Goal: Task Accomplishment & Management: Use online tool/utility

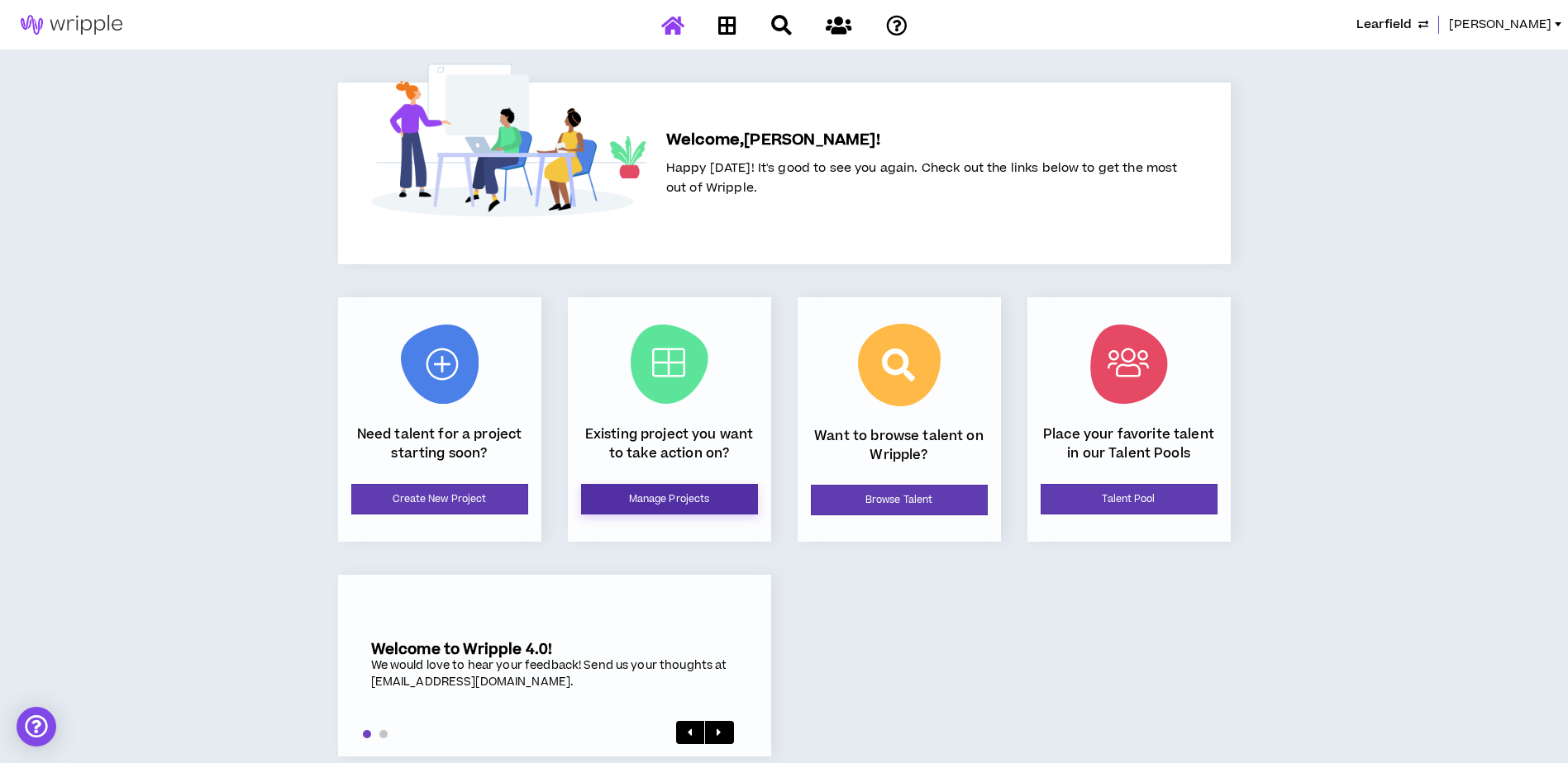
click at [666, 506] on link "Manage Projects" at bounding box center [670, 499] width 177 height 31
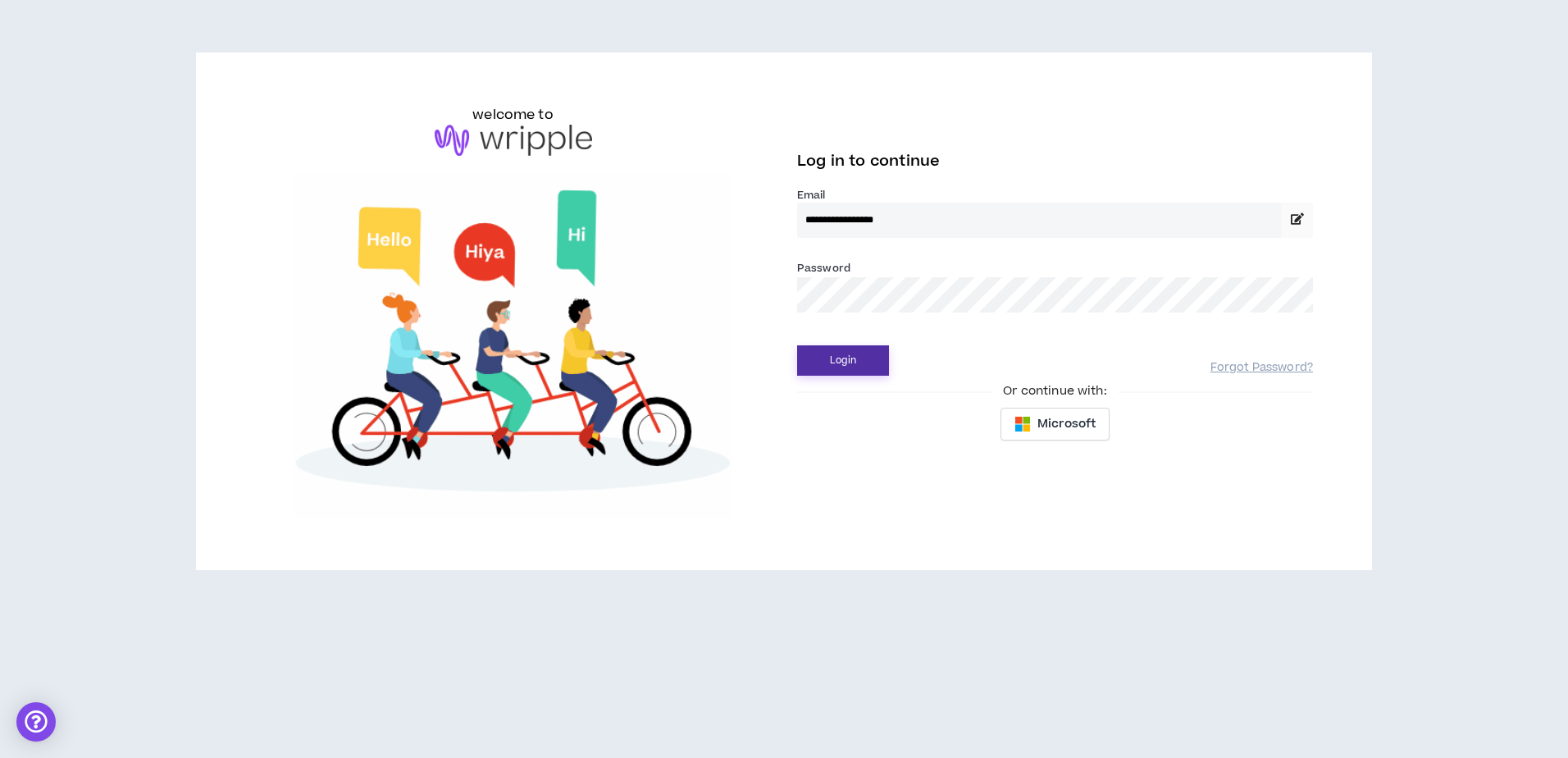
click at [840, 365] on button "Login" at bounding box center [844, 360] width 92 height 30
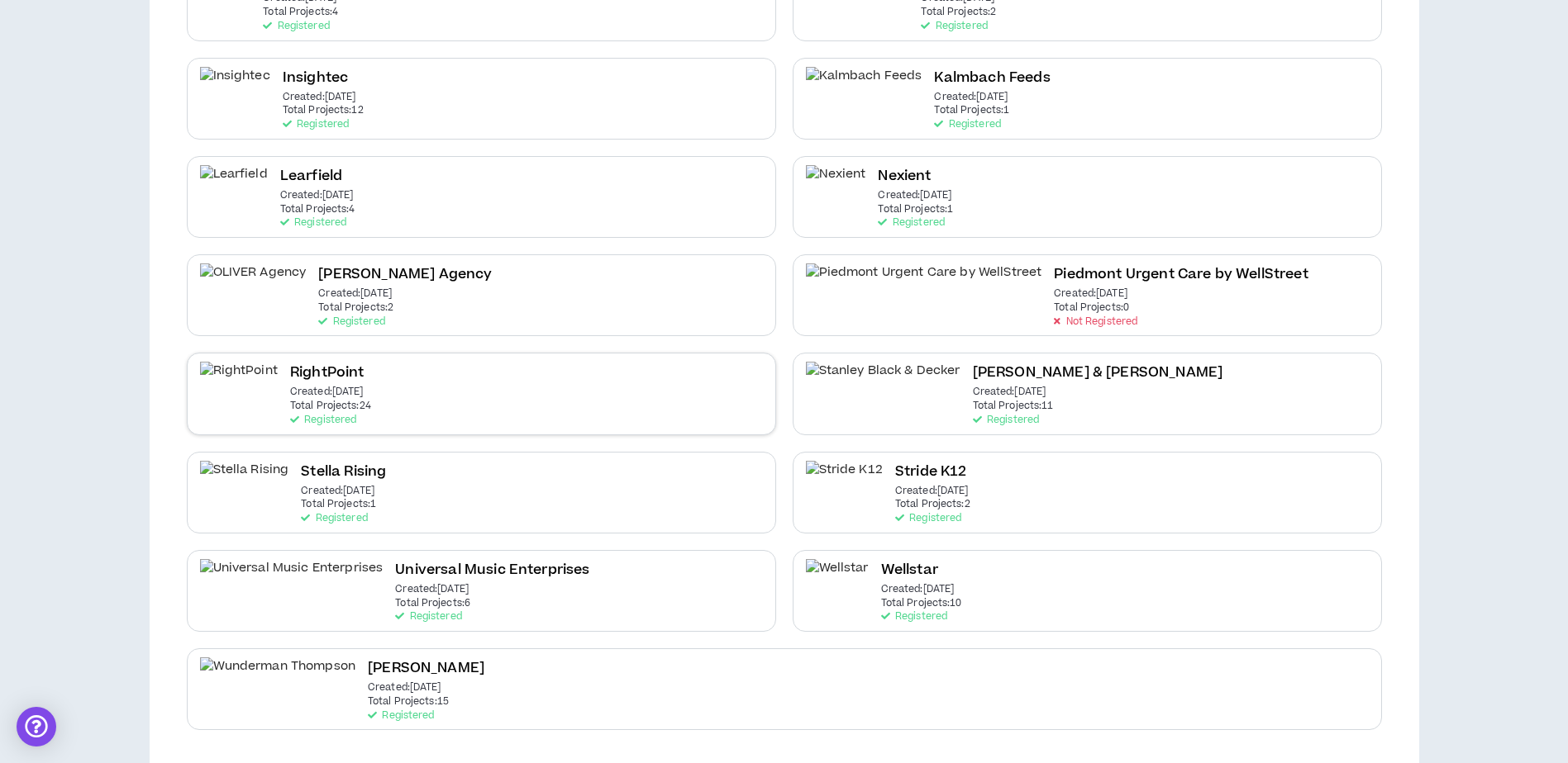
scroll to position [580, 0]
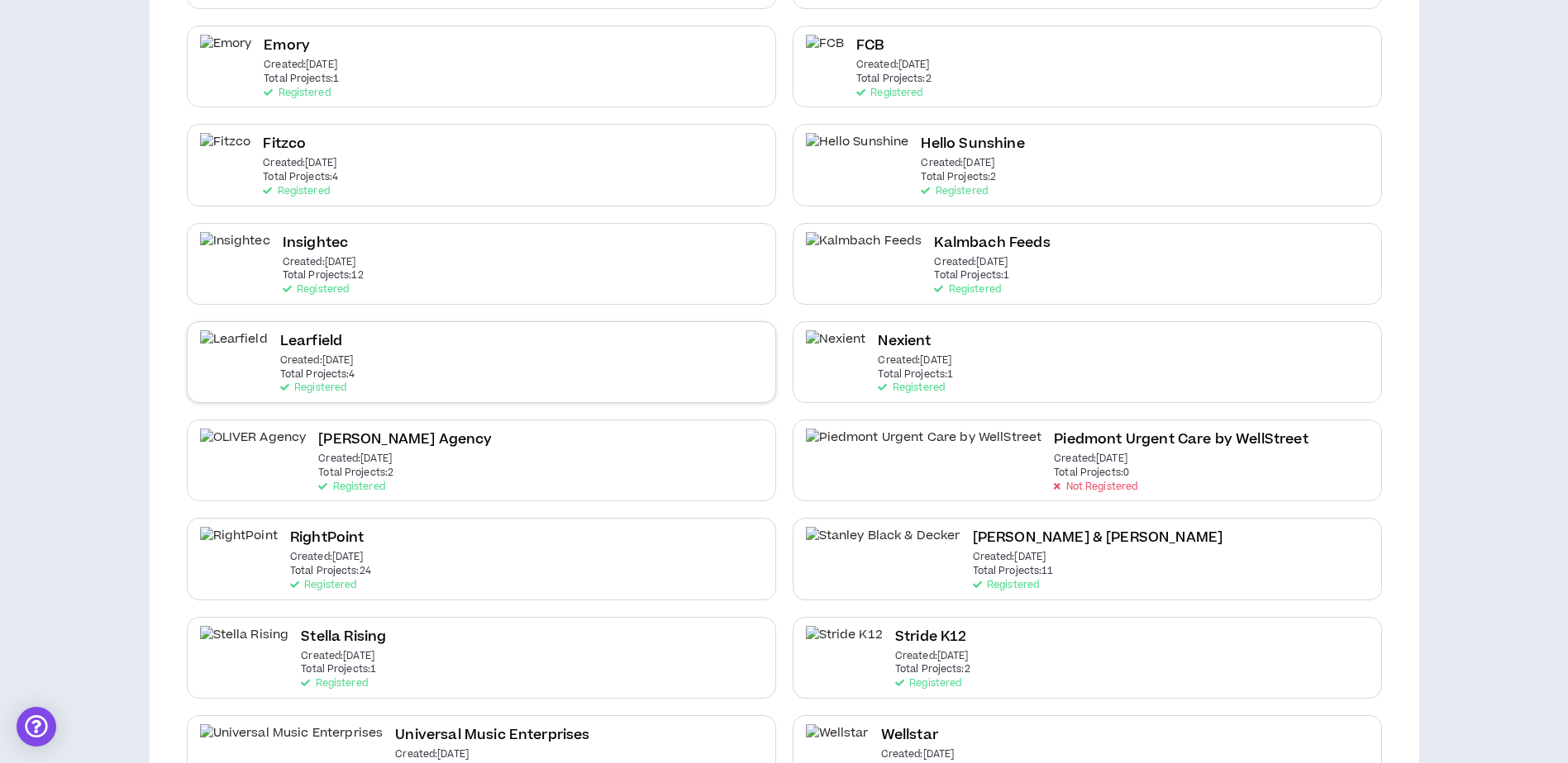
click at [476, 354] on div "Learfield Created: [DATE] Total Projects: 4 Registered" at bounding box center [481, 361] width 589 height 81
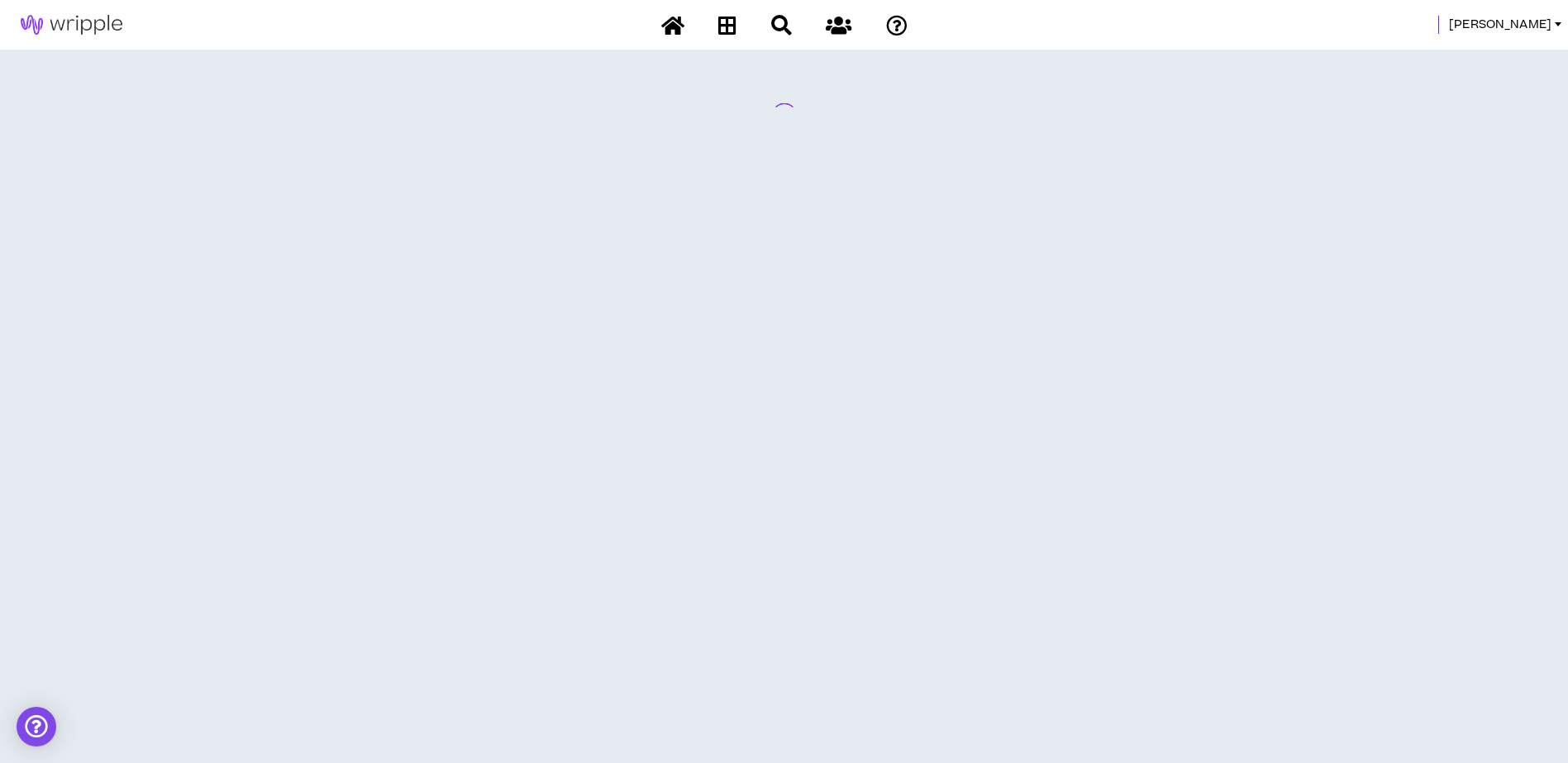
scroll to position [0, 0]
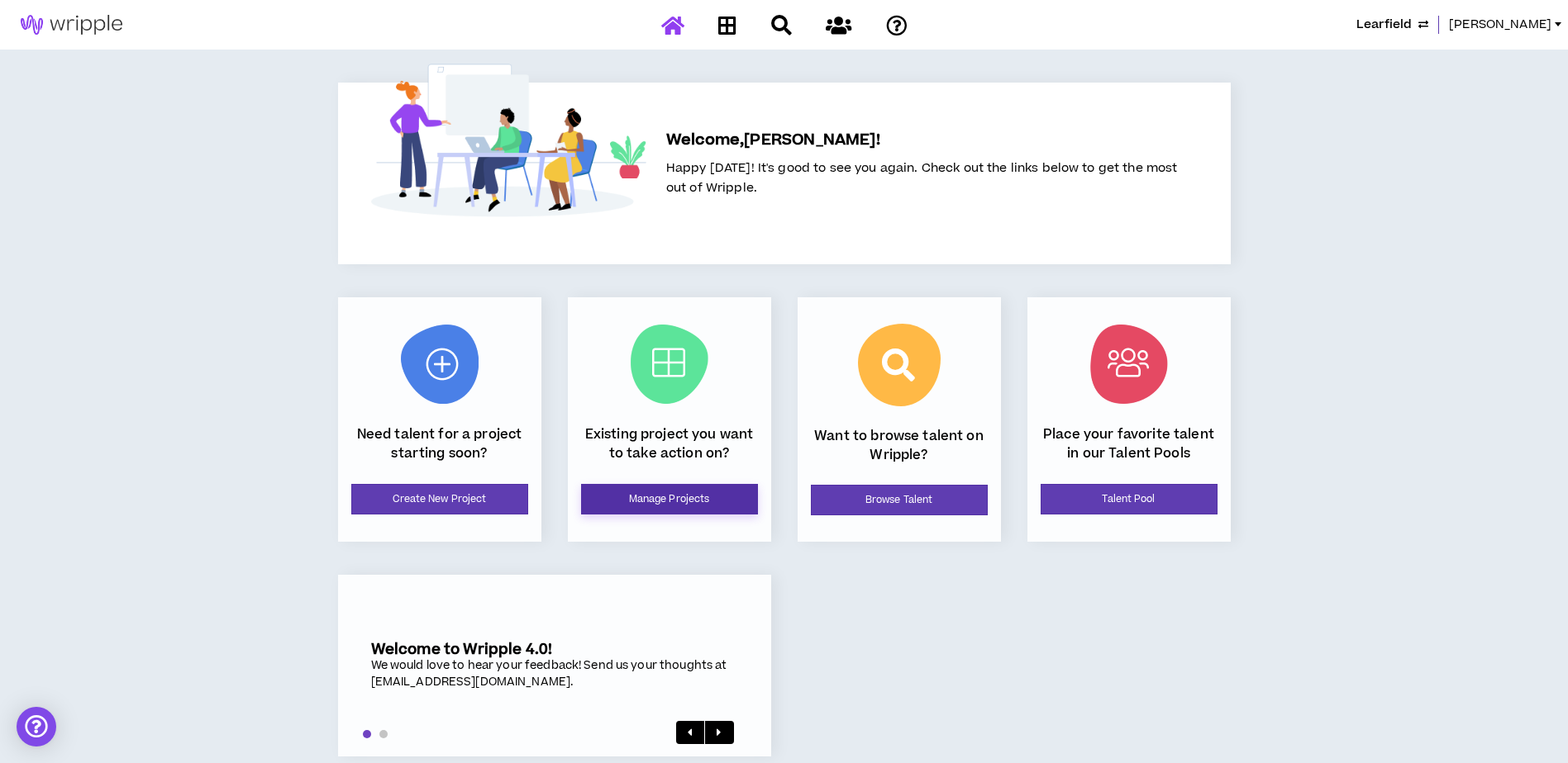
click at [640, 495] on link "Manage Projects" at bounding box center [670, 499] width 177 height 31
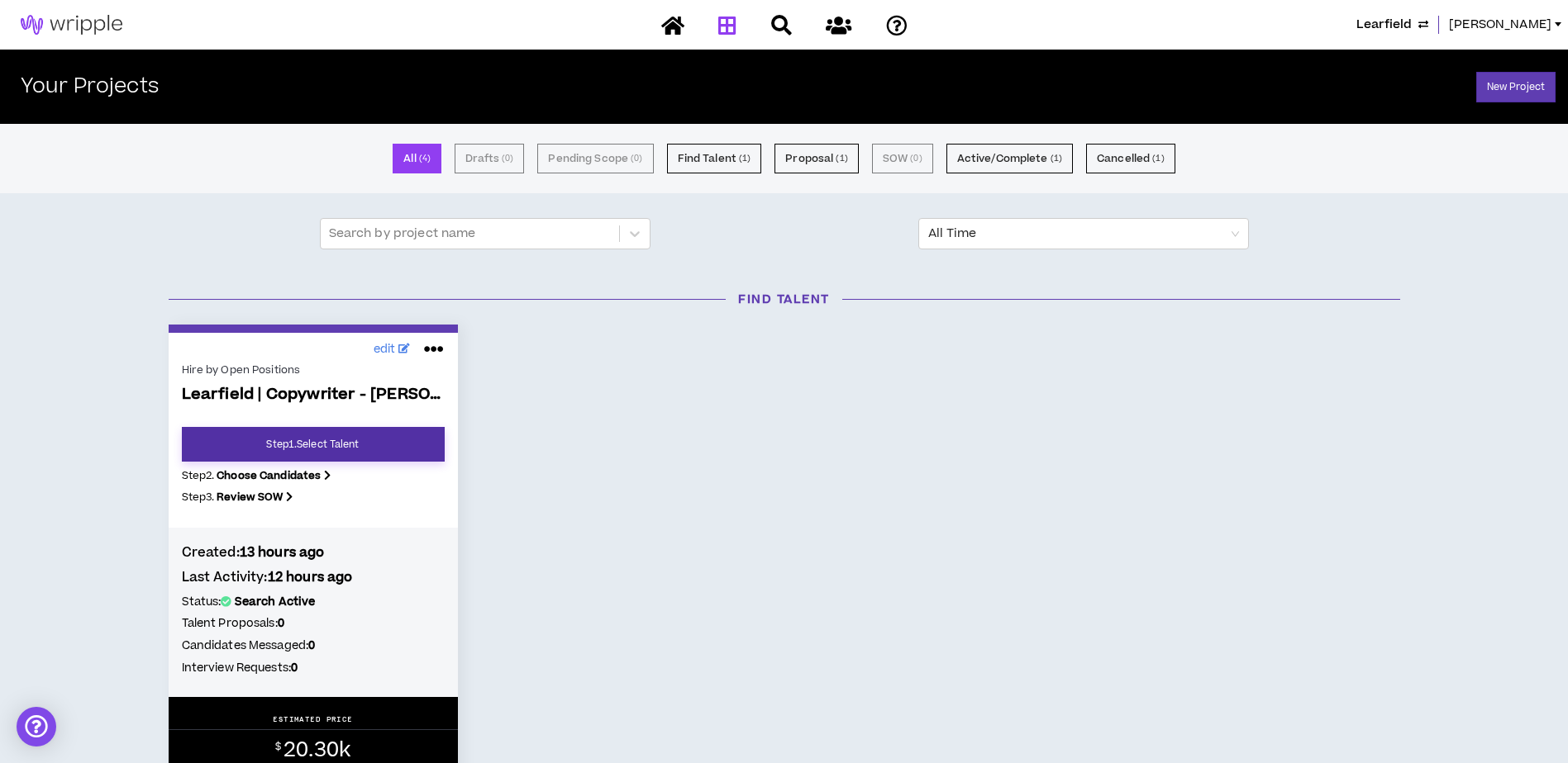
click at [364, 446] on link "Step 1 . Select Talent" at bounding box center [313, 444] width 263 height 35
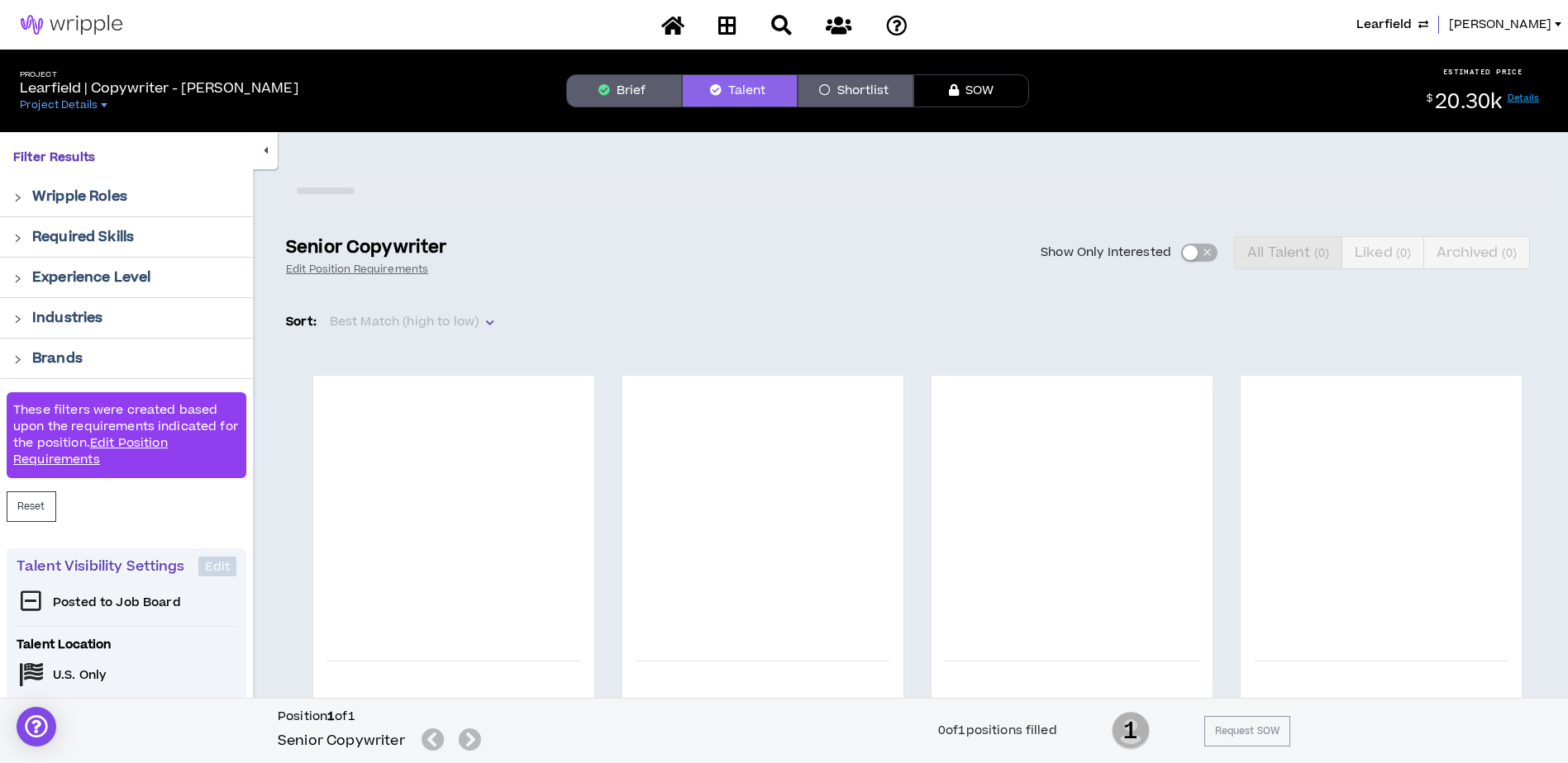
click at [266, 153] on icon "button" at bounding box center [265, 150] width 4 height 10
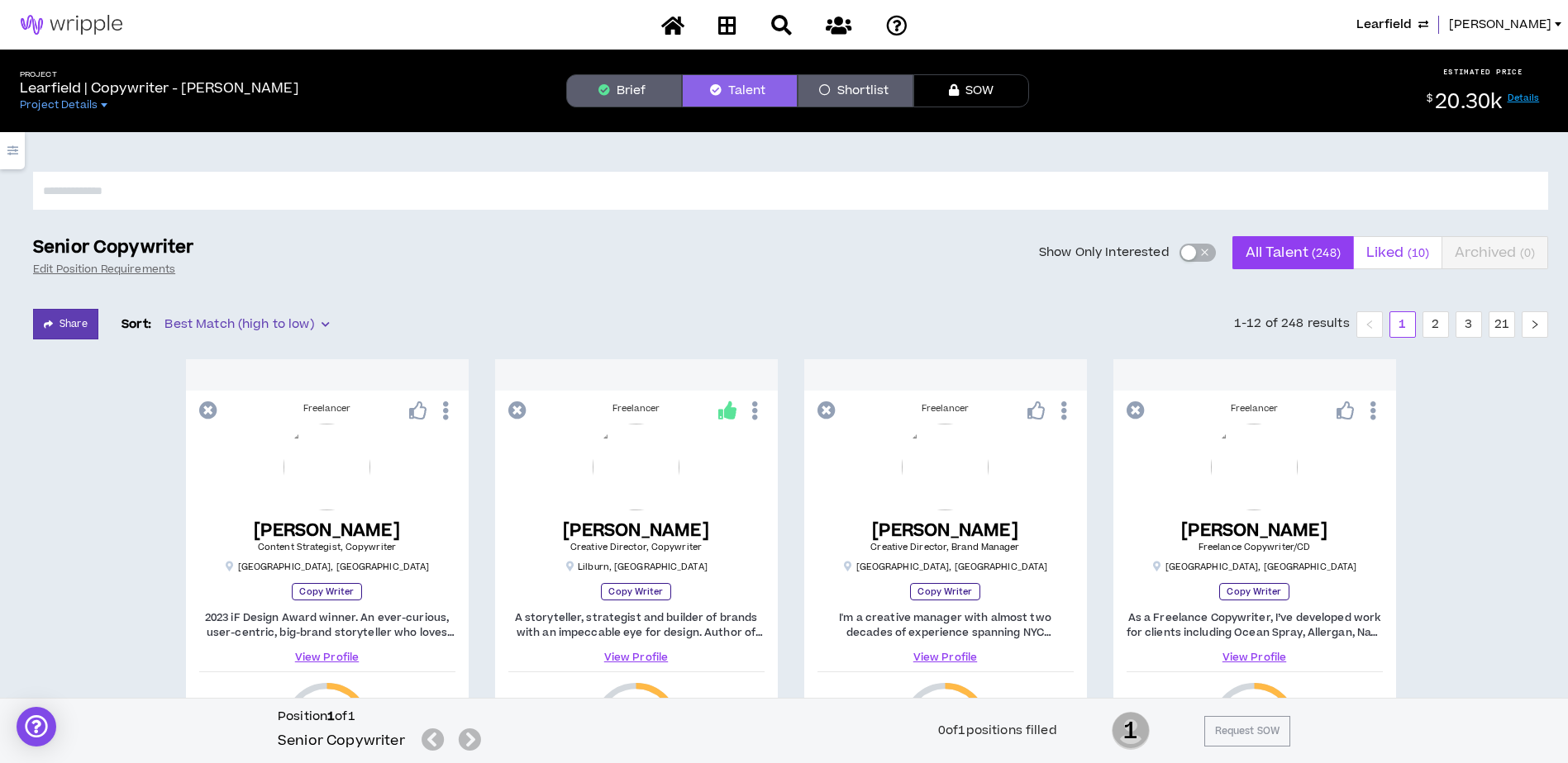
click at [1384, 241] on span "Liked ( 10 )" at bounding box center [1398, 252] width 63 height 39
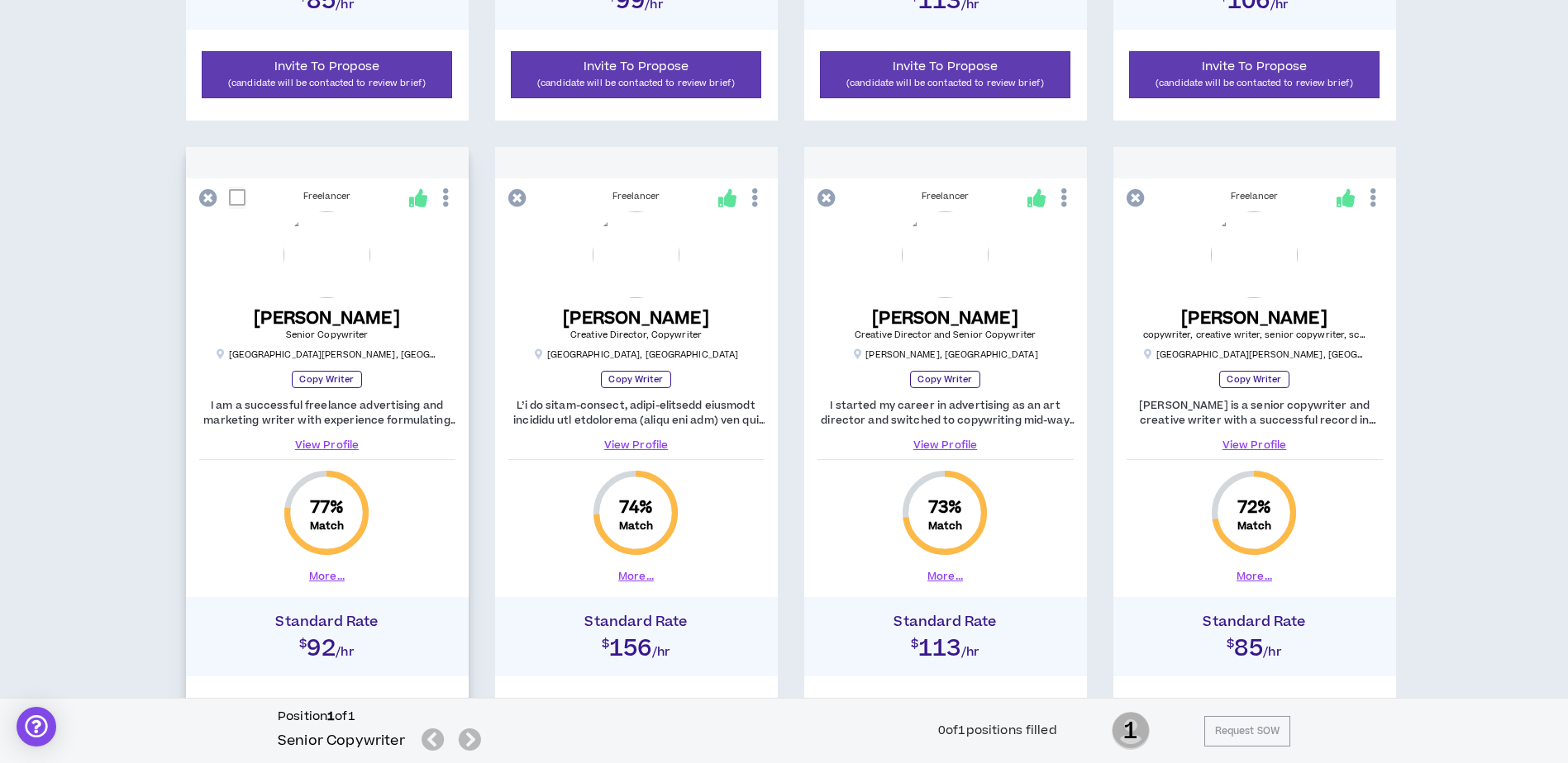
scroll to position [991, 0]
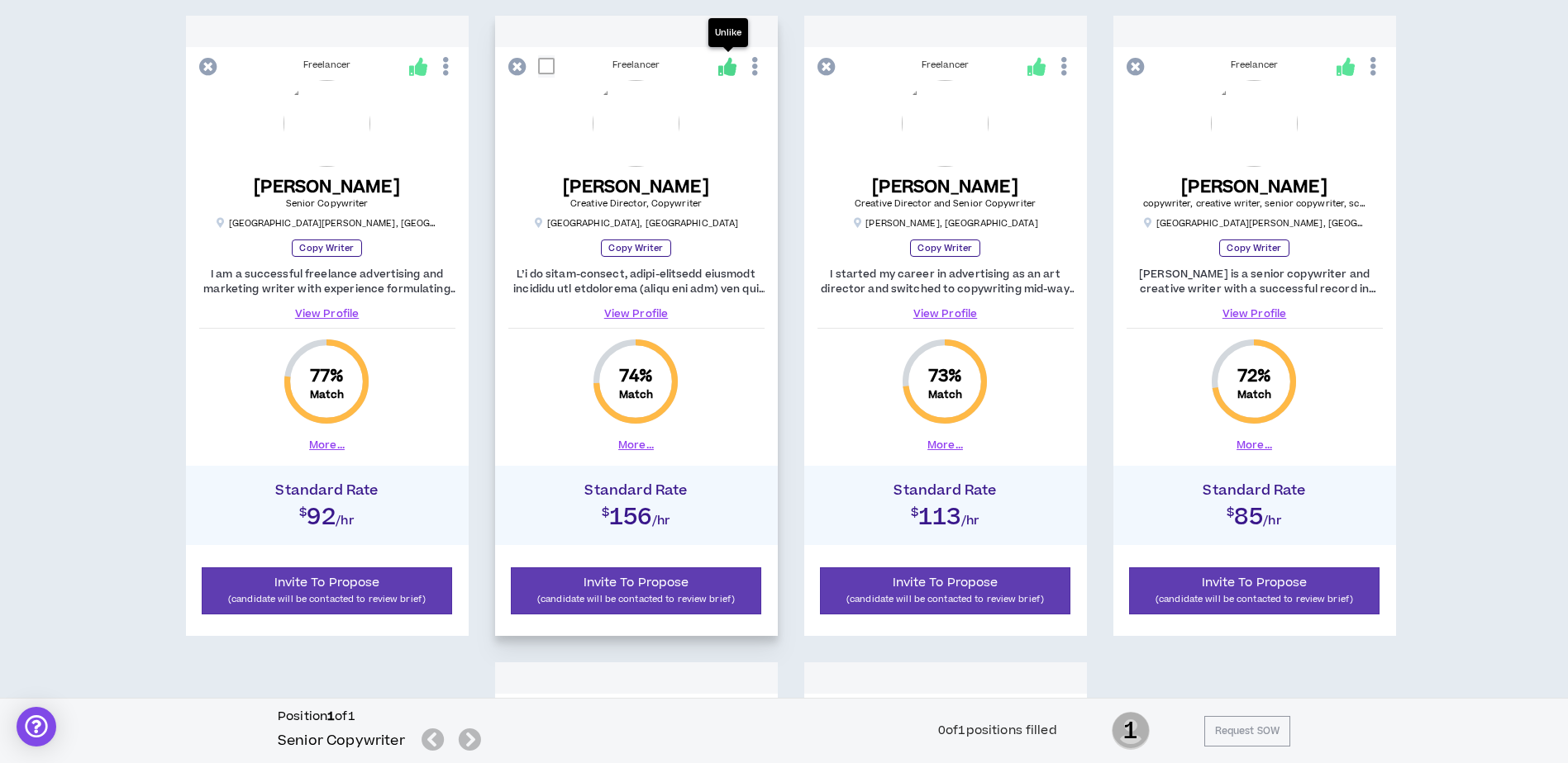
click at [731, 74] on icon at bounding box center [727, 66] width 18 height 18
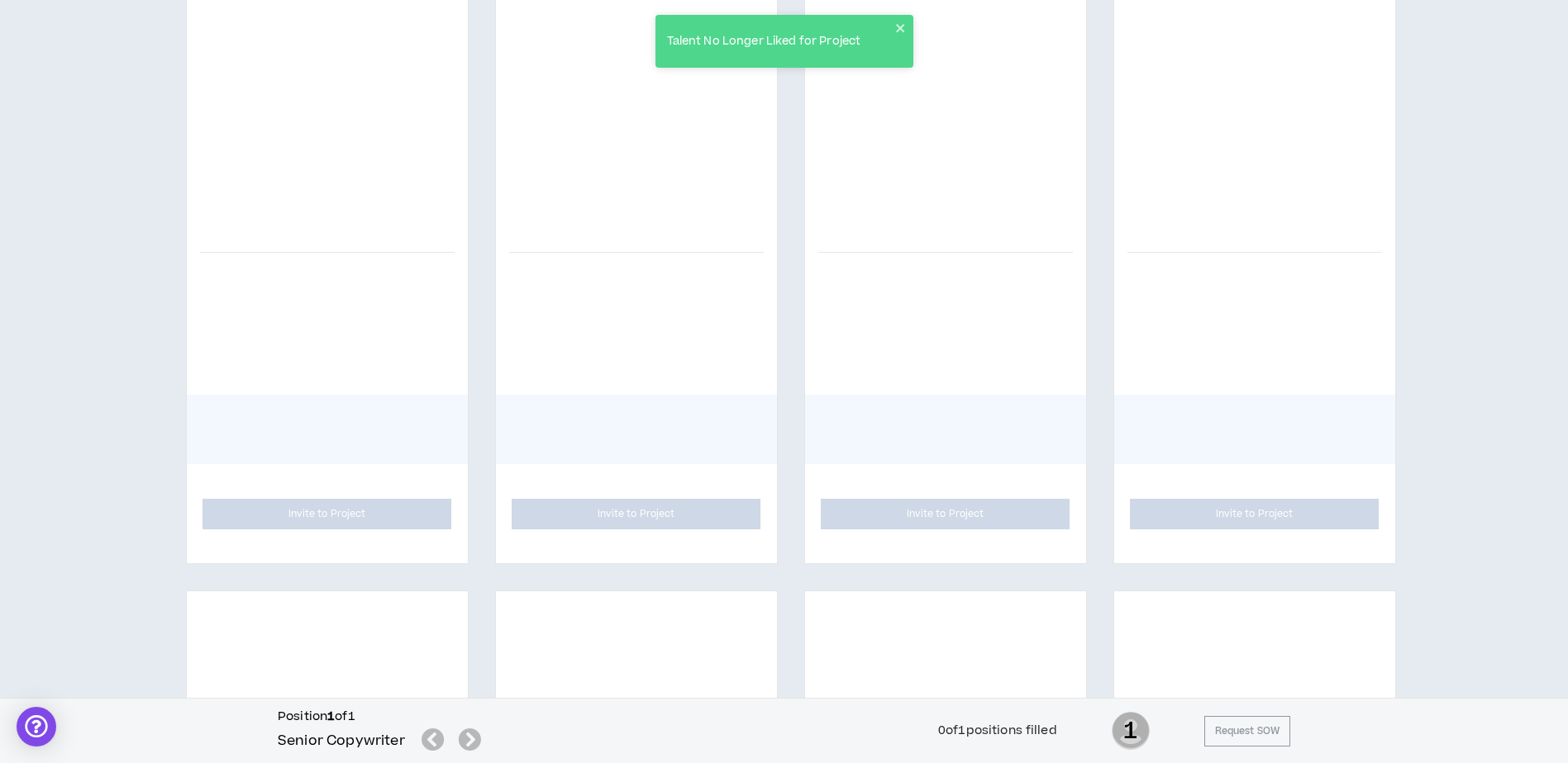
scroll to position [0, 0]
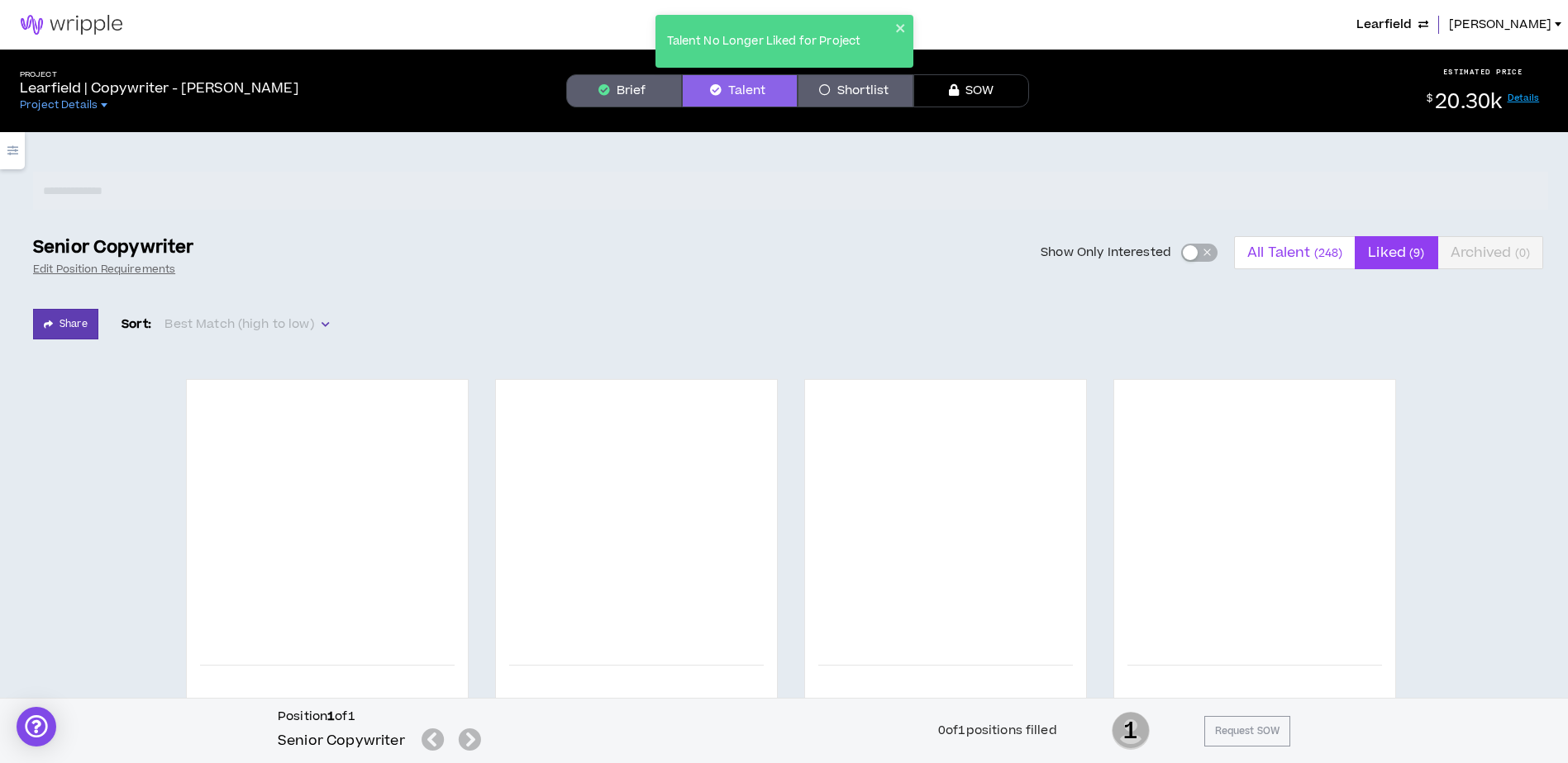
click at [1306, 253] on span "All Talent ( 248 )" at bounding box center [1295, 252] width 95 height 39
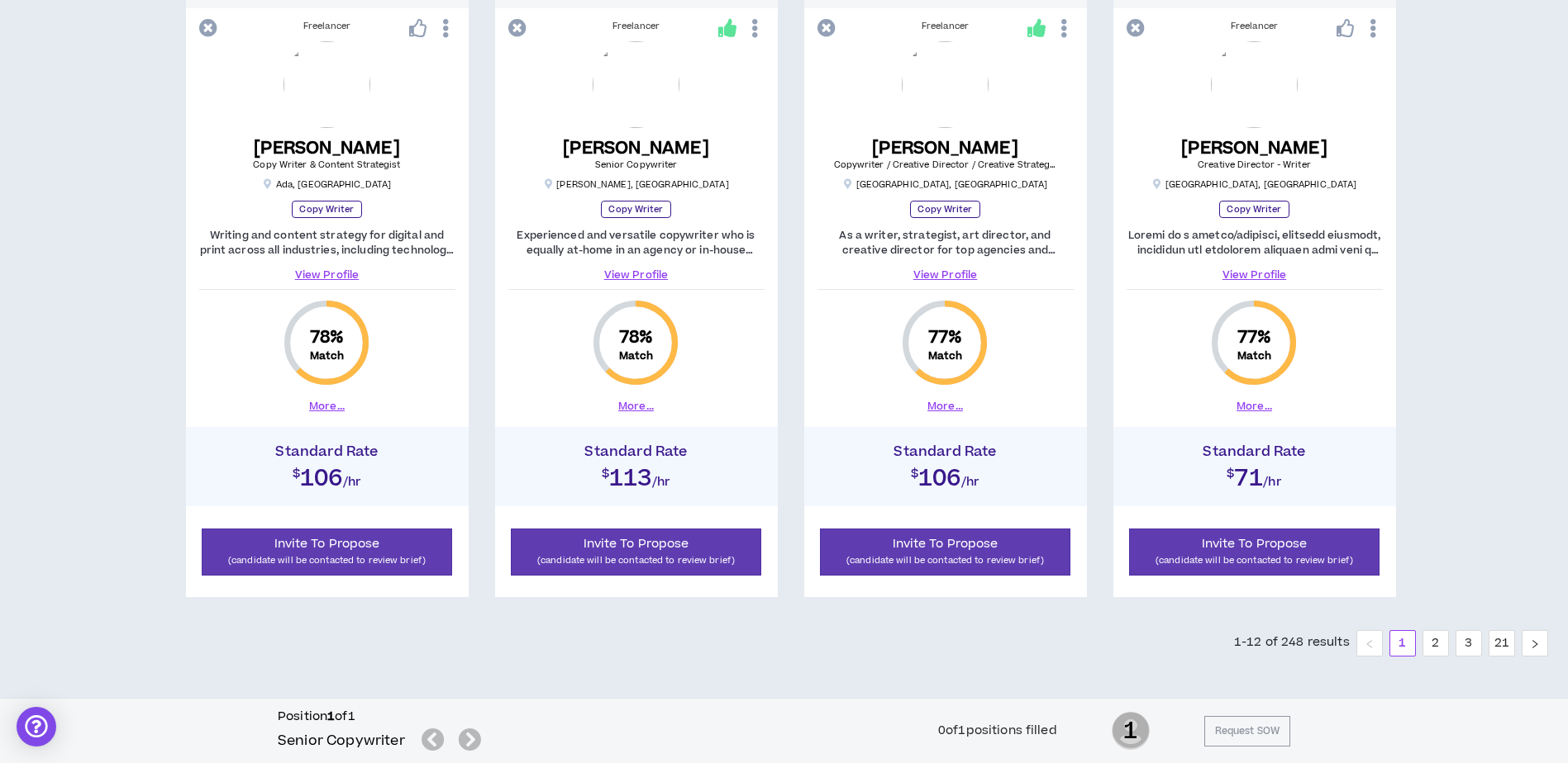
scroll to position [1686, 0]
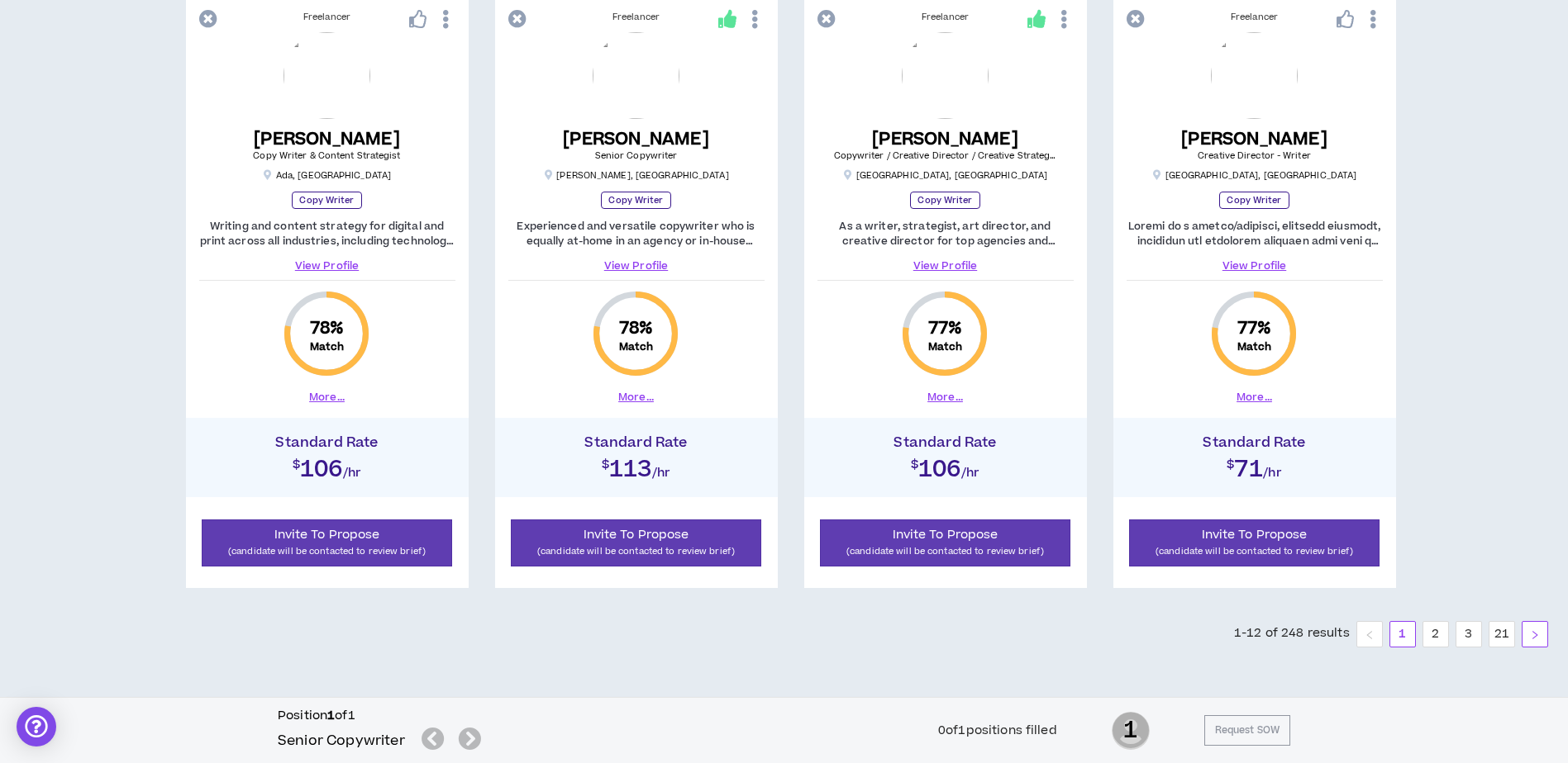
click at [1531, 638] on icon "right" at bounding box center [1535, 634] width 10 height 10
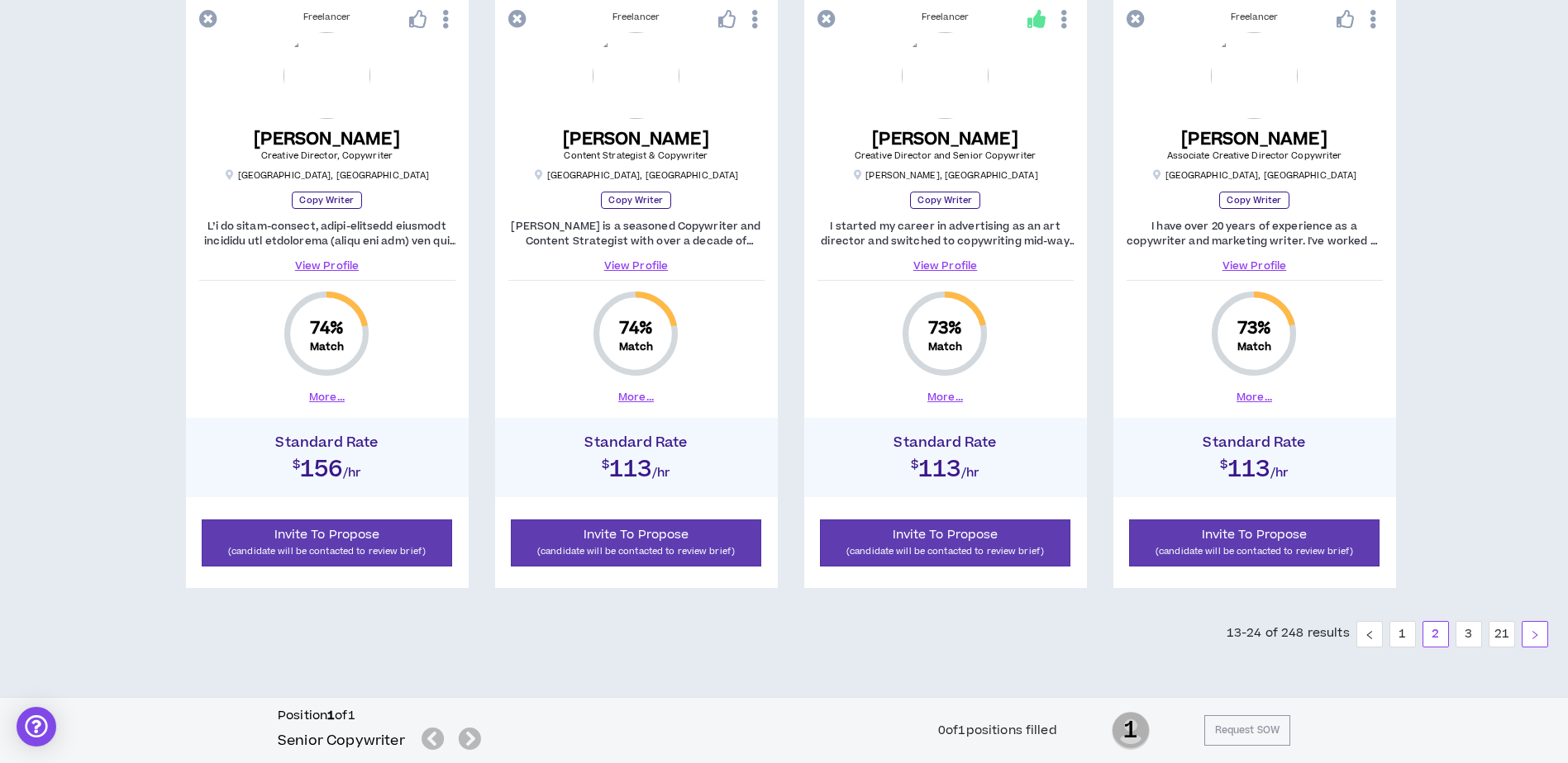
click at [1543, 637] on button "button" at bounding box center [1535, 634] width 26 height 26
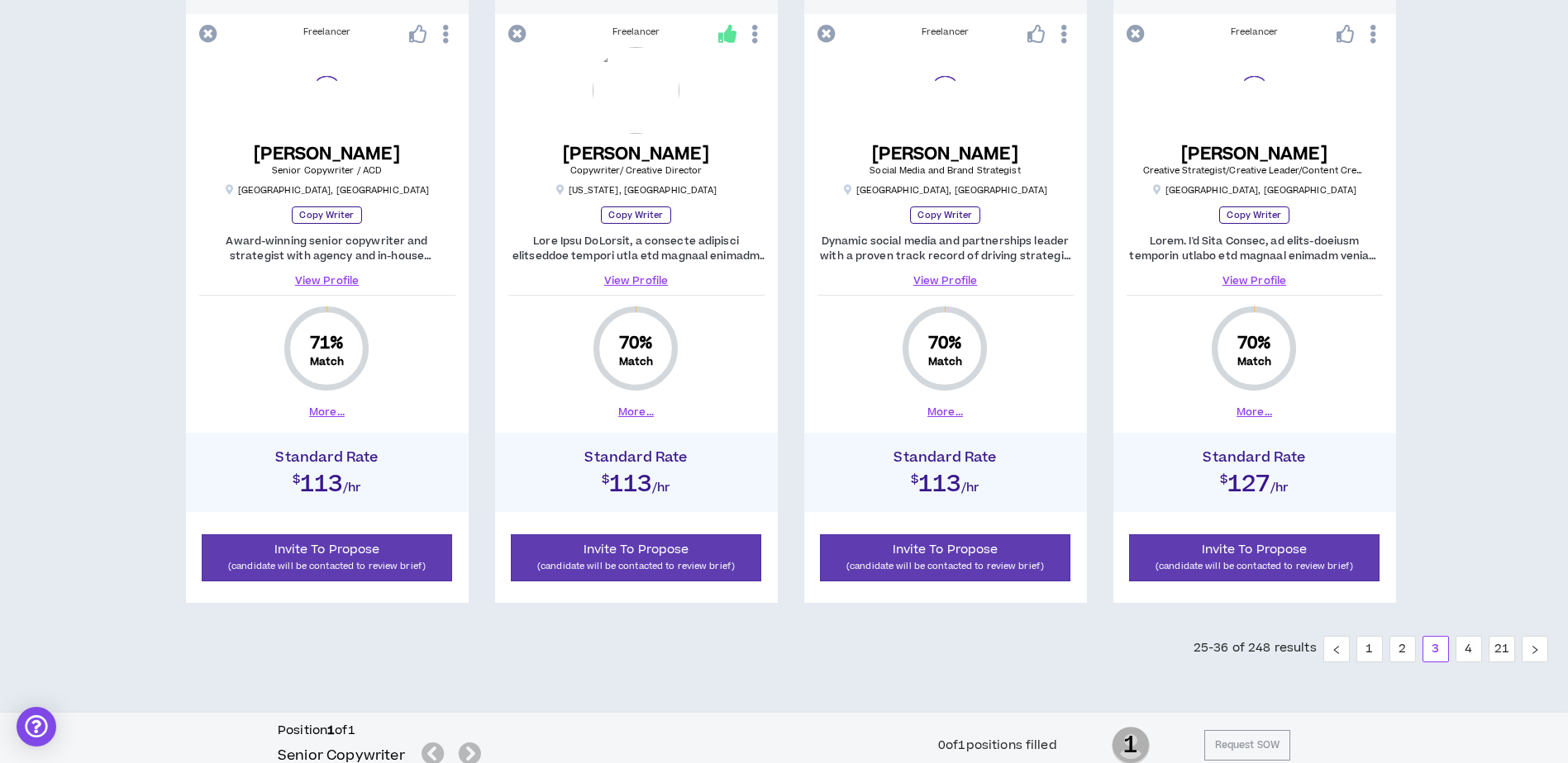
scroll to position [1686, 0]
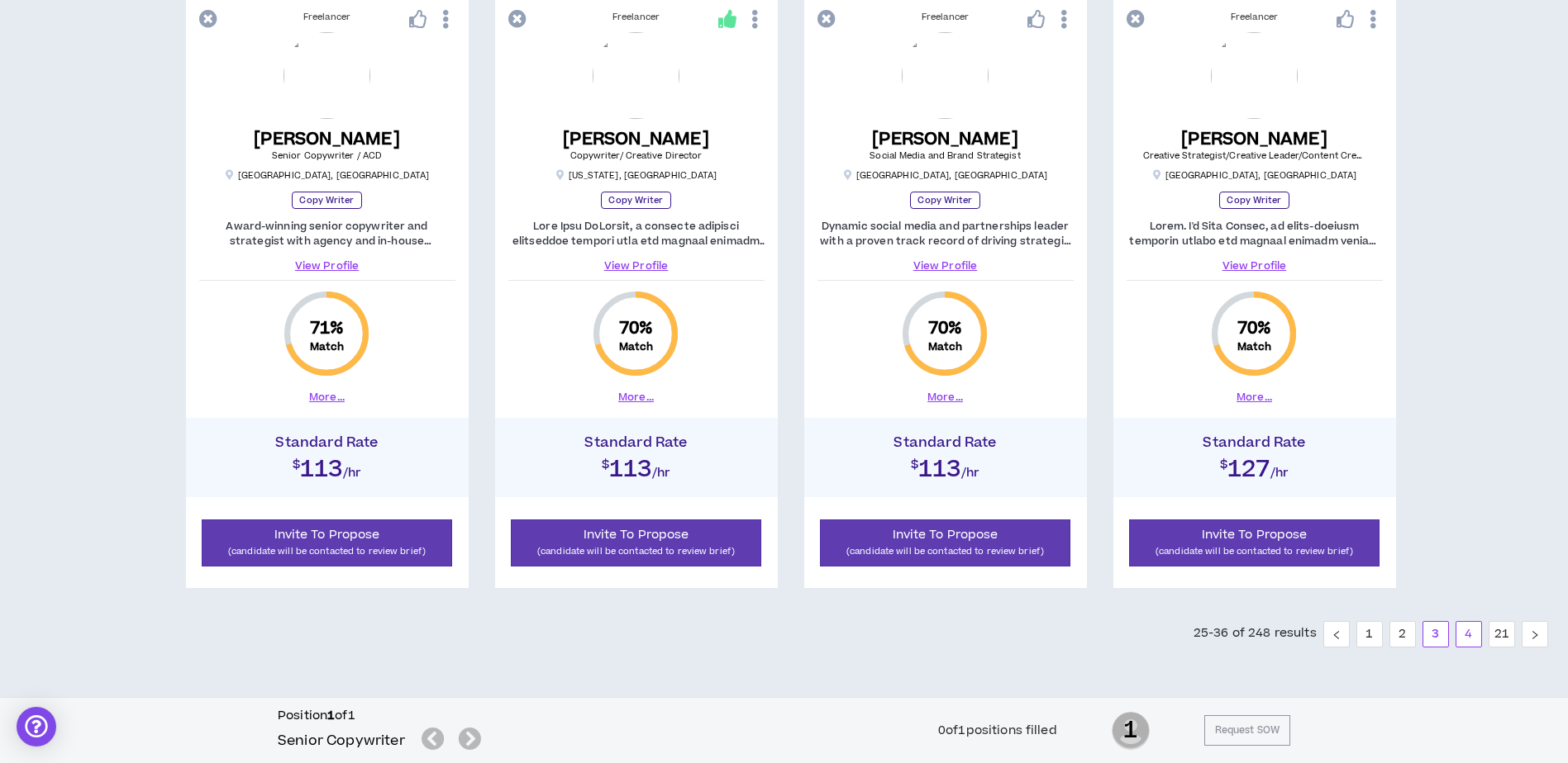
click at [1473, 639] on link "4" at bounding box center [1469, 634] width 25 height 24
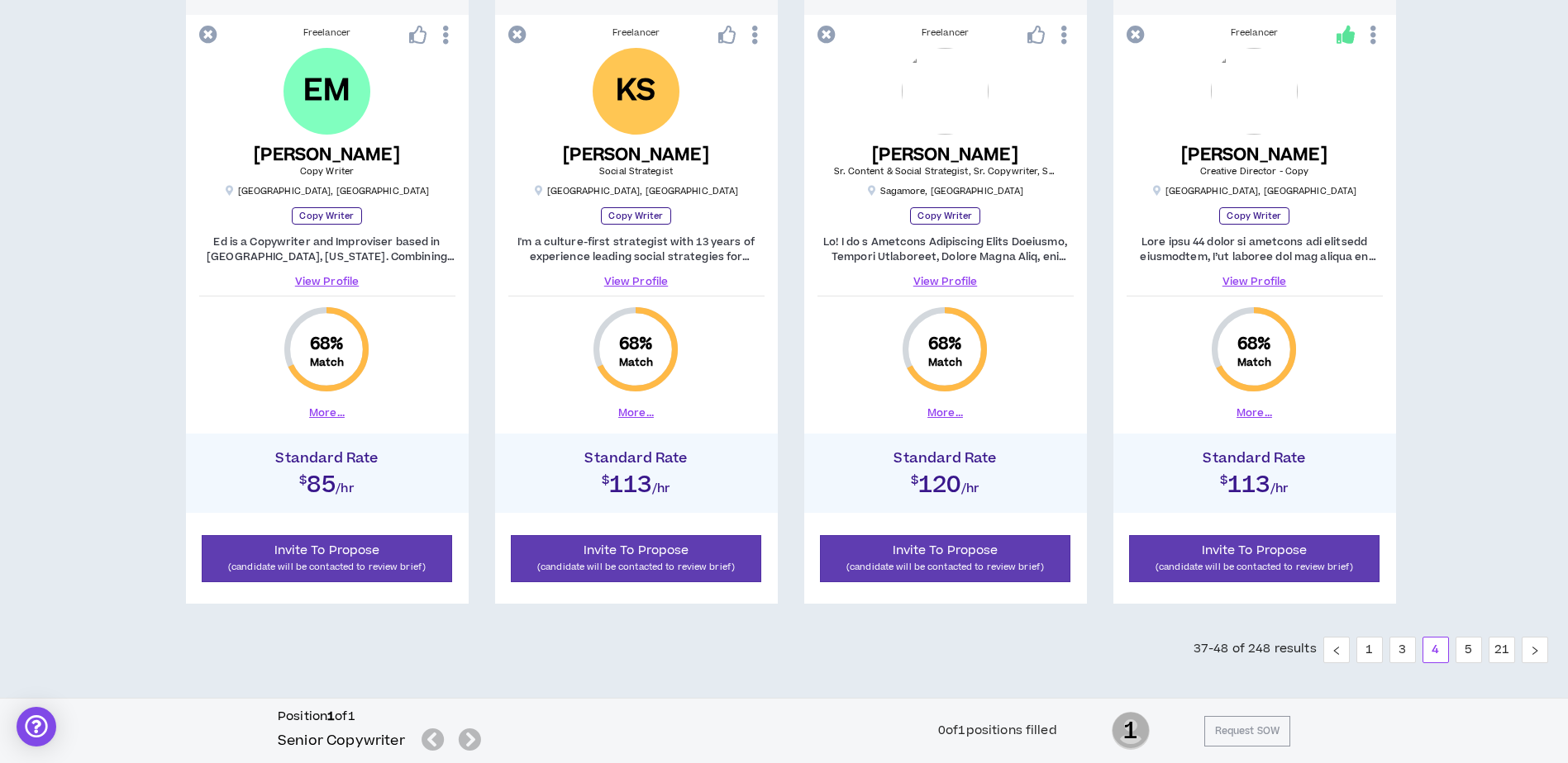
scroll to position [1686, 0]
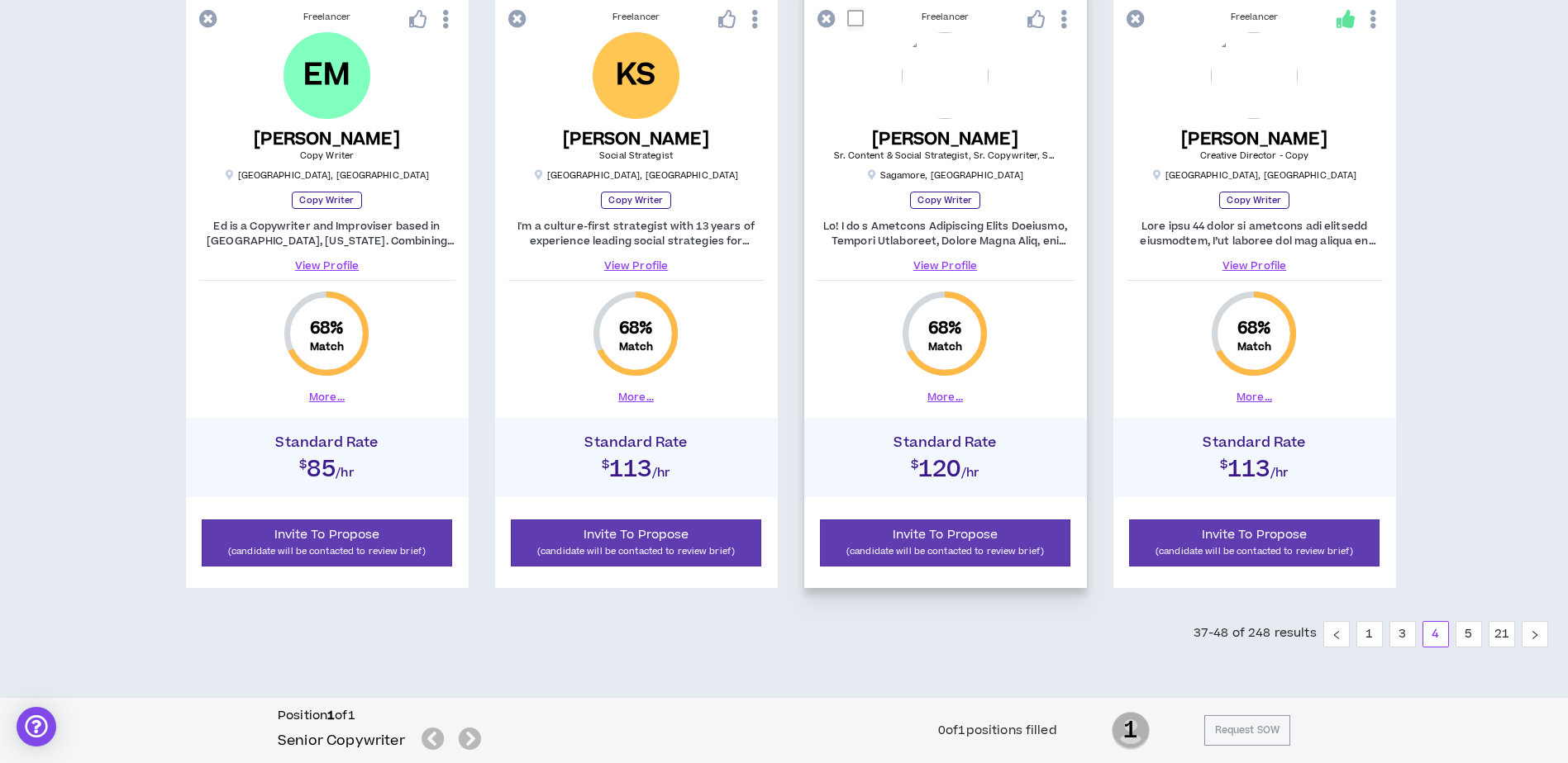
click at [936, 391] on button "More..." at bounding box center [945, 397] width 36 height 15
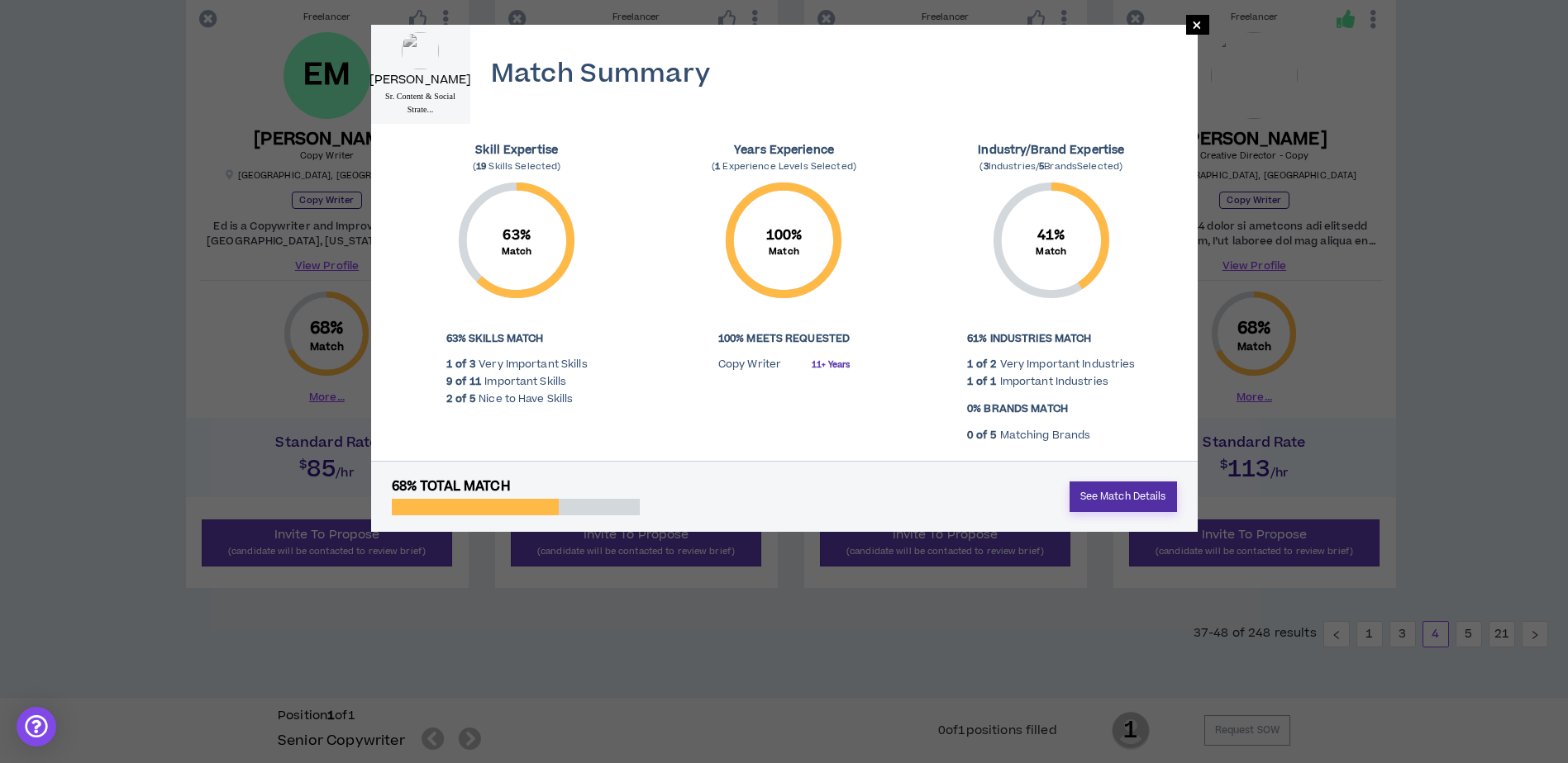
click at [1145, 500] on link "See Match Details" at bounding box center [1123, 496] width 108 height 31
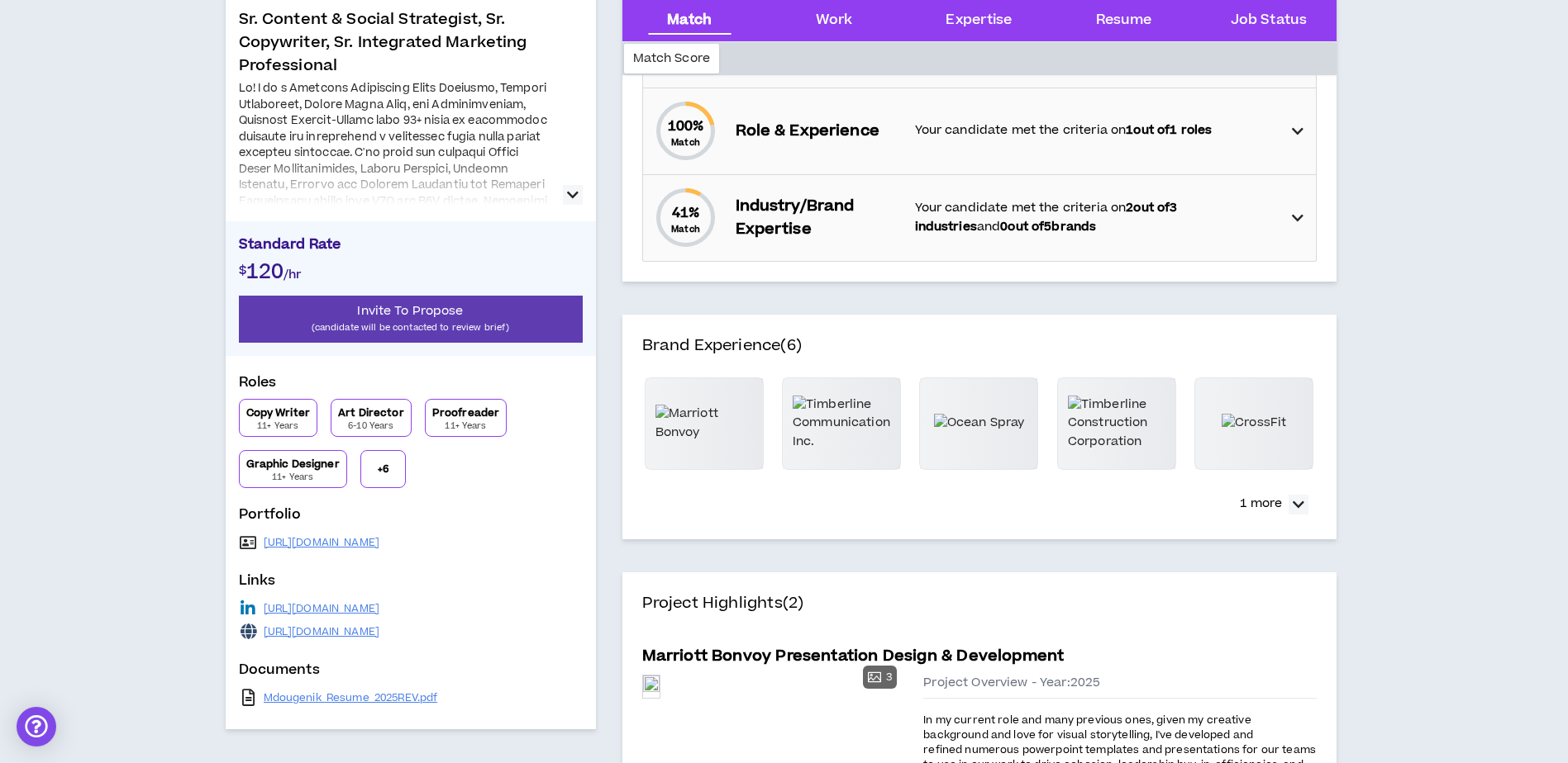
scroll to position [331, 0]
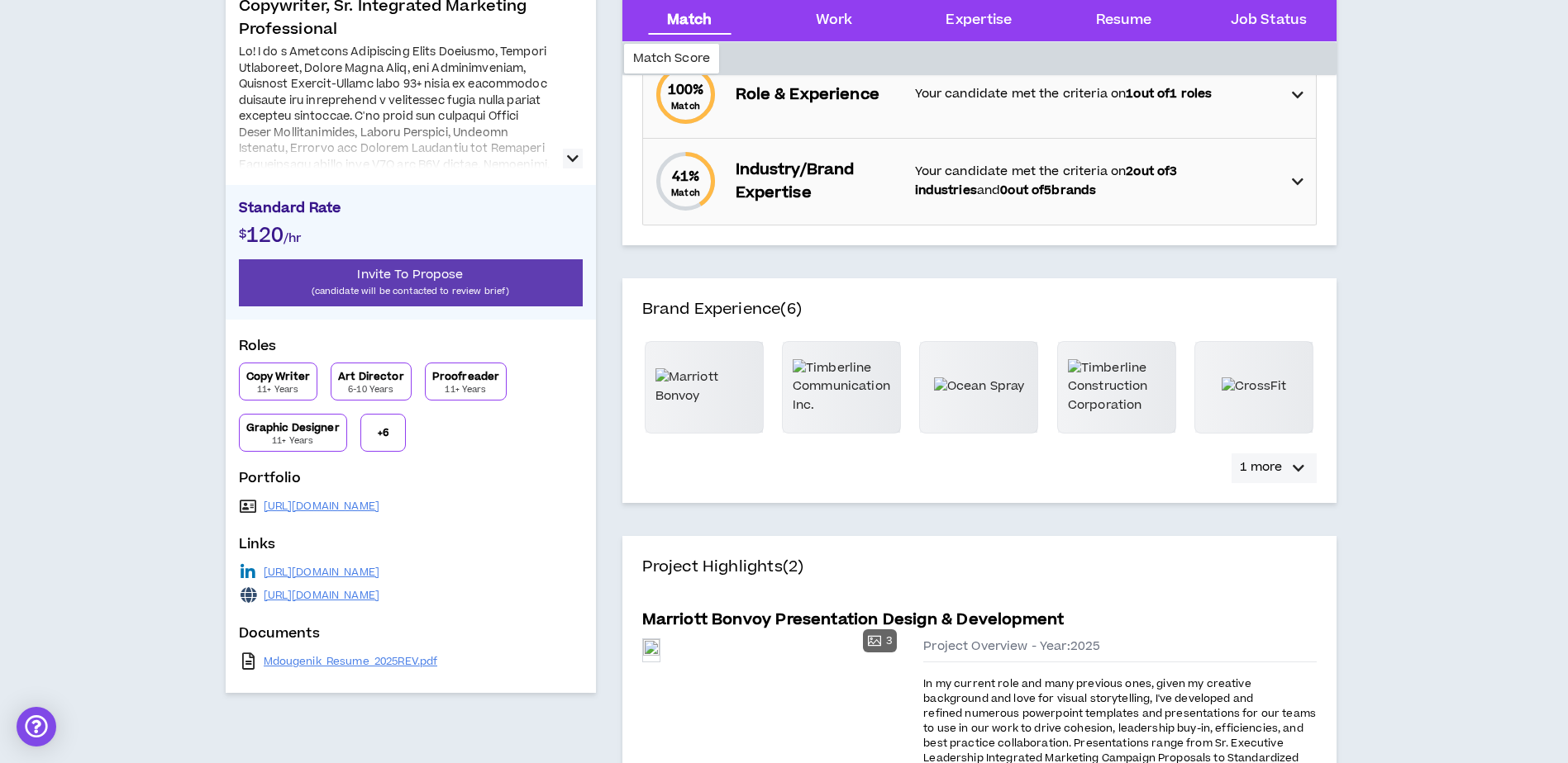
click at [1293, 469] on icon "button" at bounding box center [1298, 468] width 11 height 20
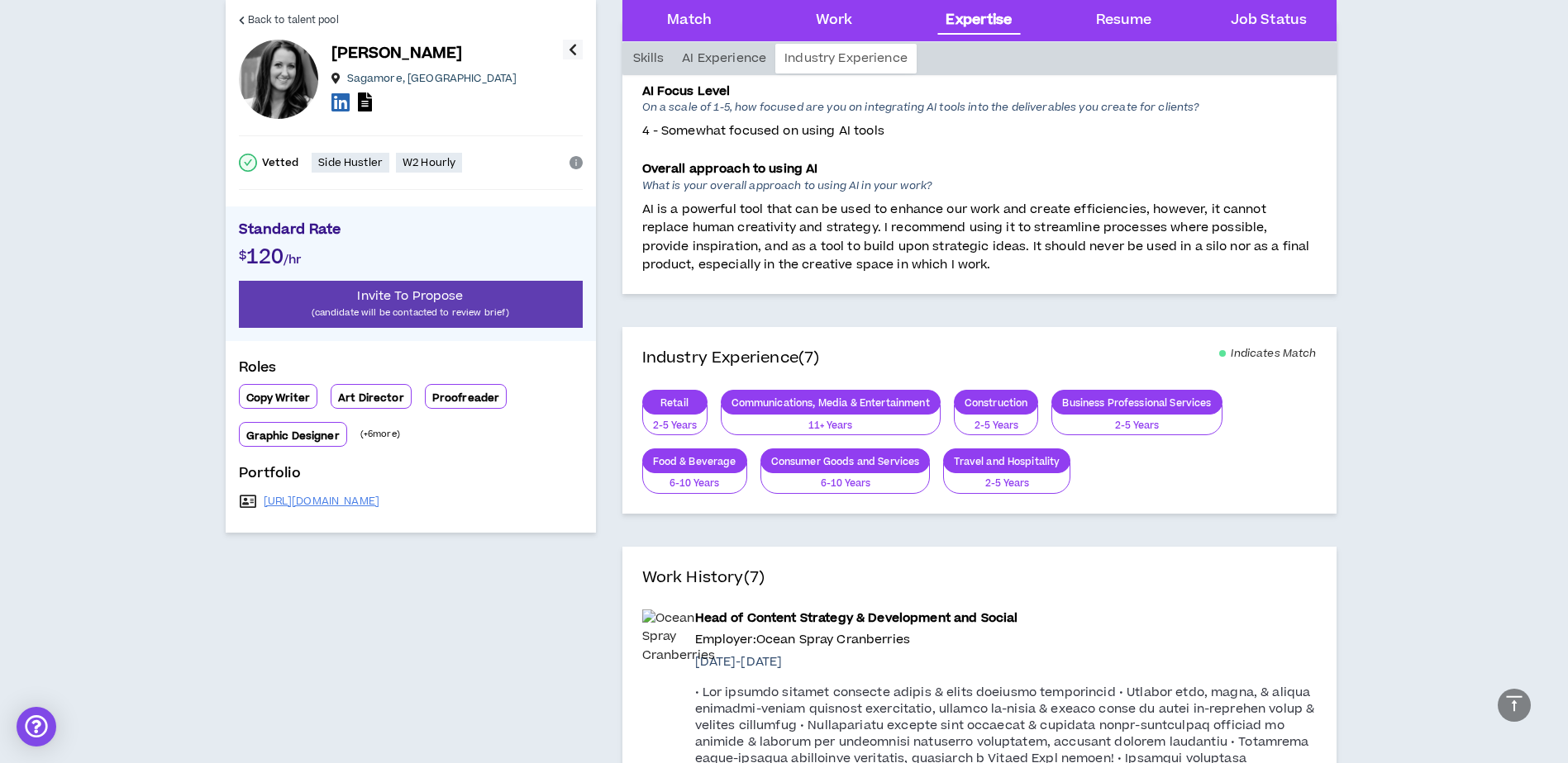
scroll to position [2478, 0]
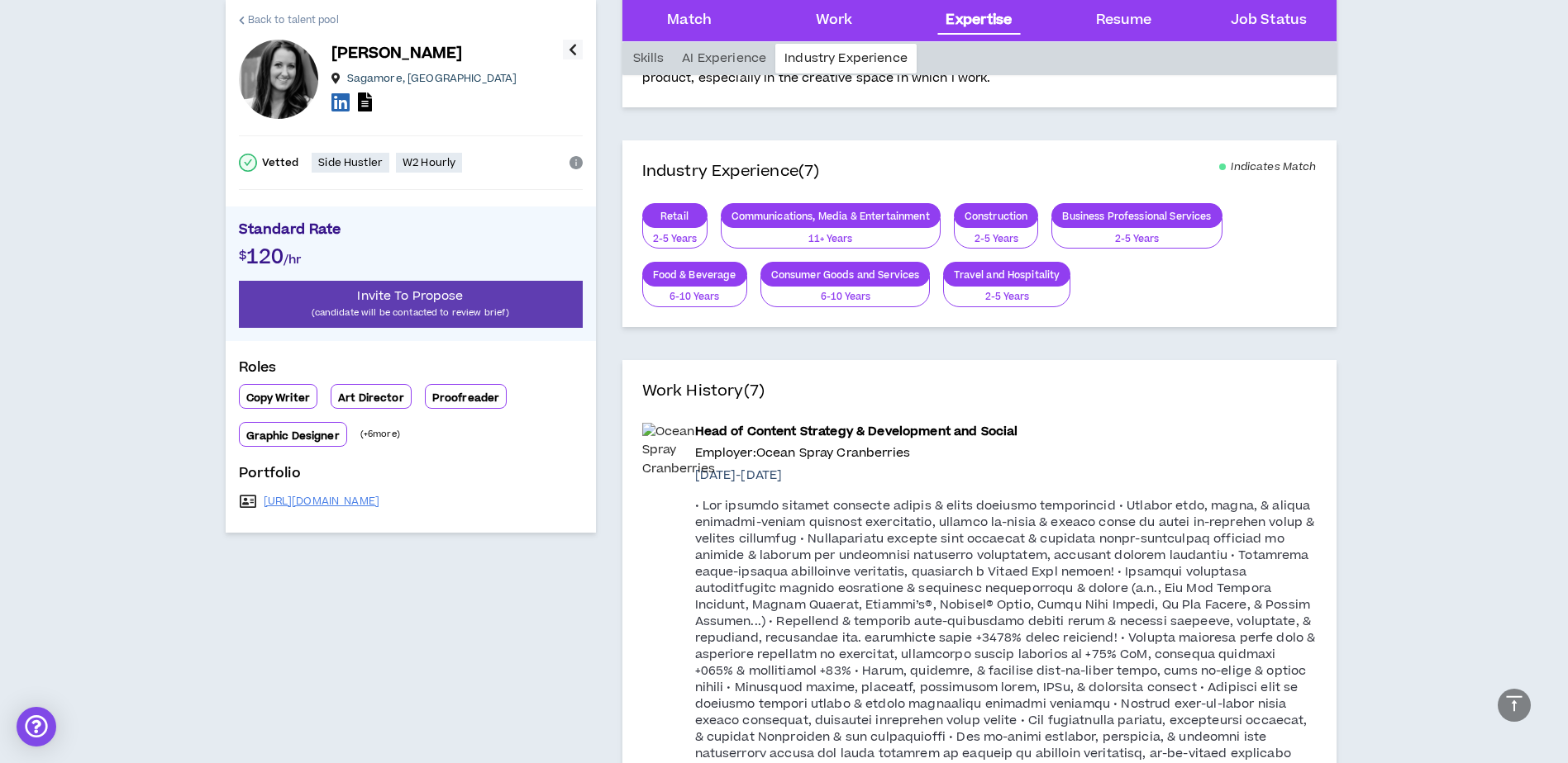
click at [254, 14] on span "Back to talent pool" at bounding box center [293, 20] width 91 height 16
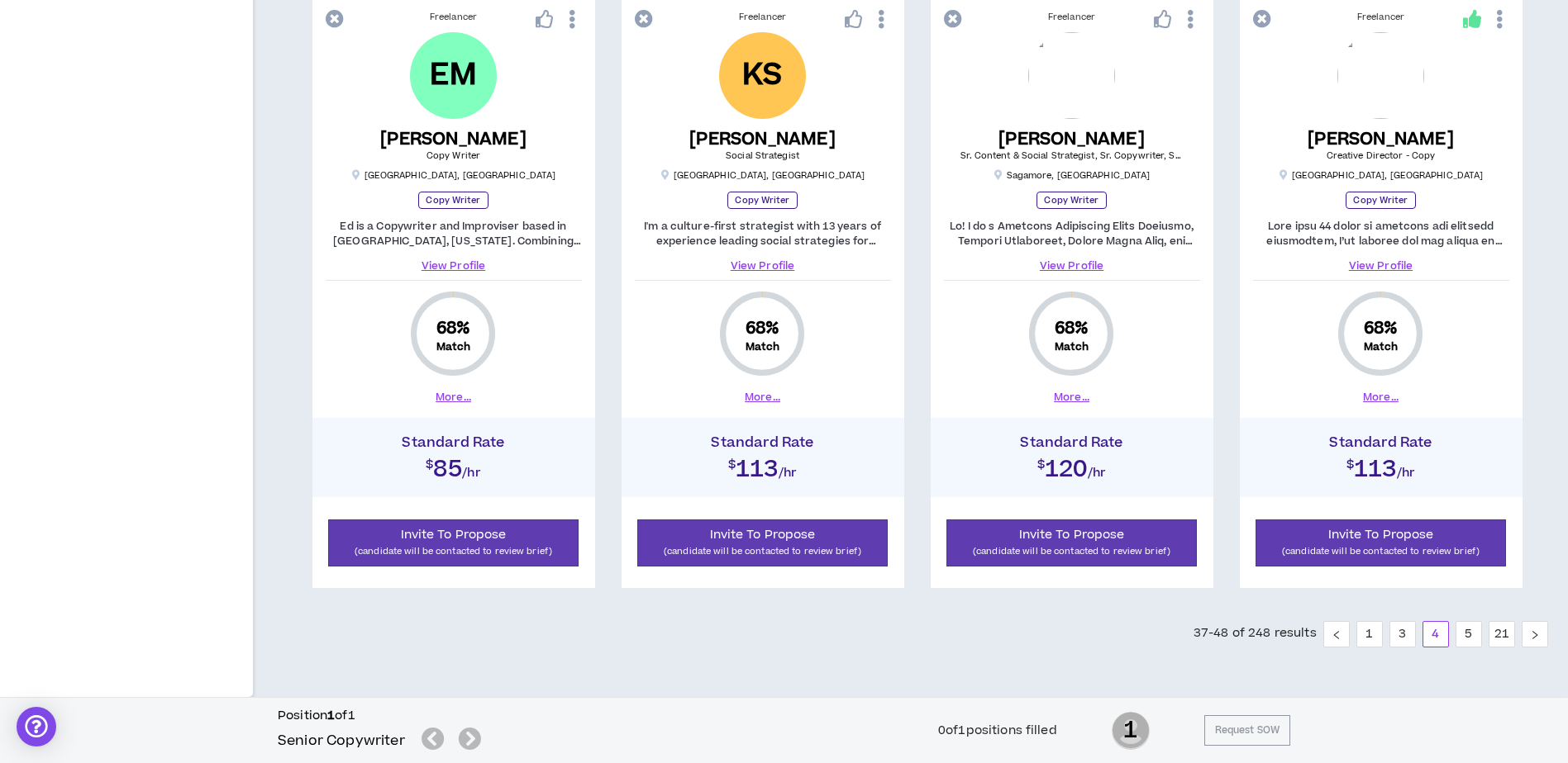
scroll to position [1686, 0]
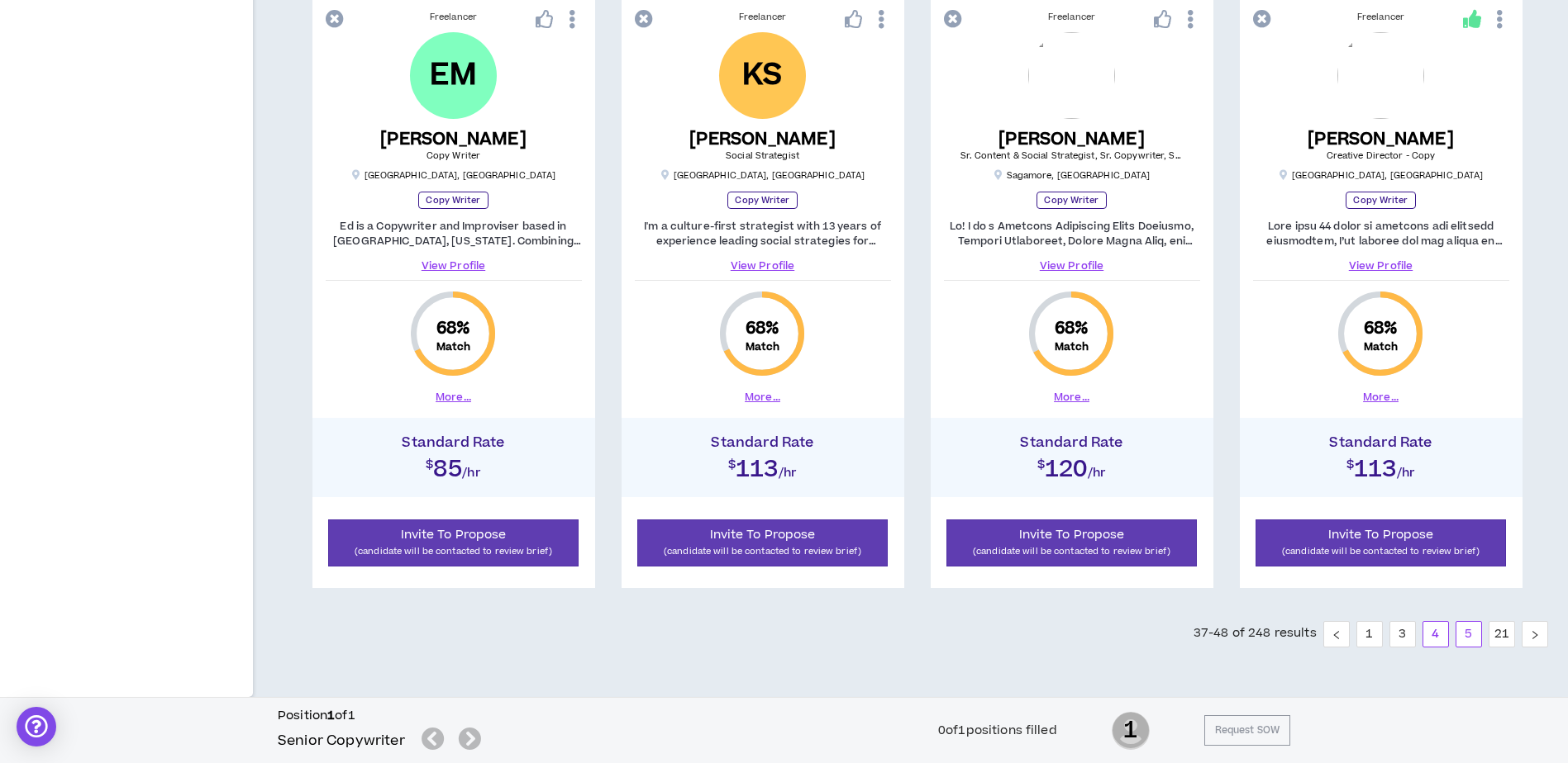
click at [1467, 638] on link "5" at bounding box center [1469, 634] width 25 height 24
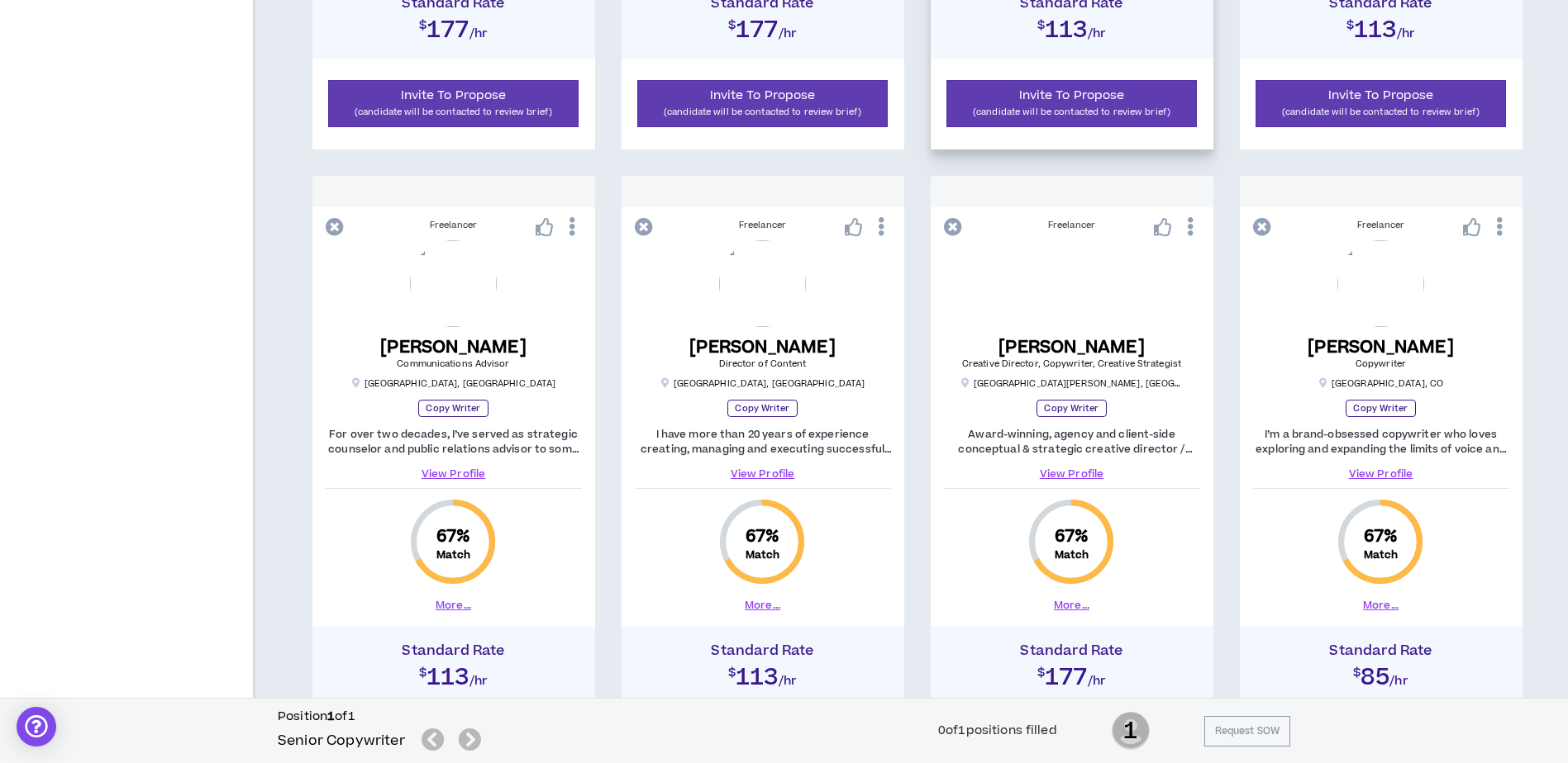
scroll to position [909, 0]
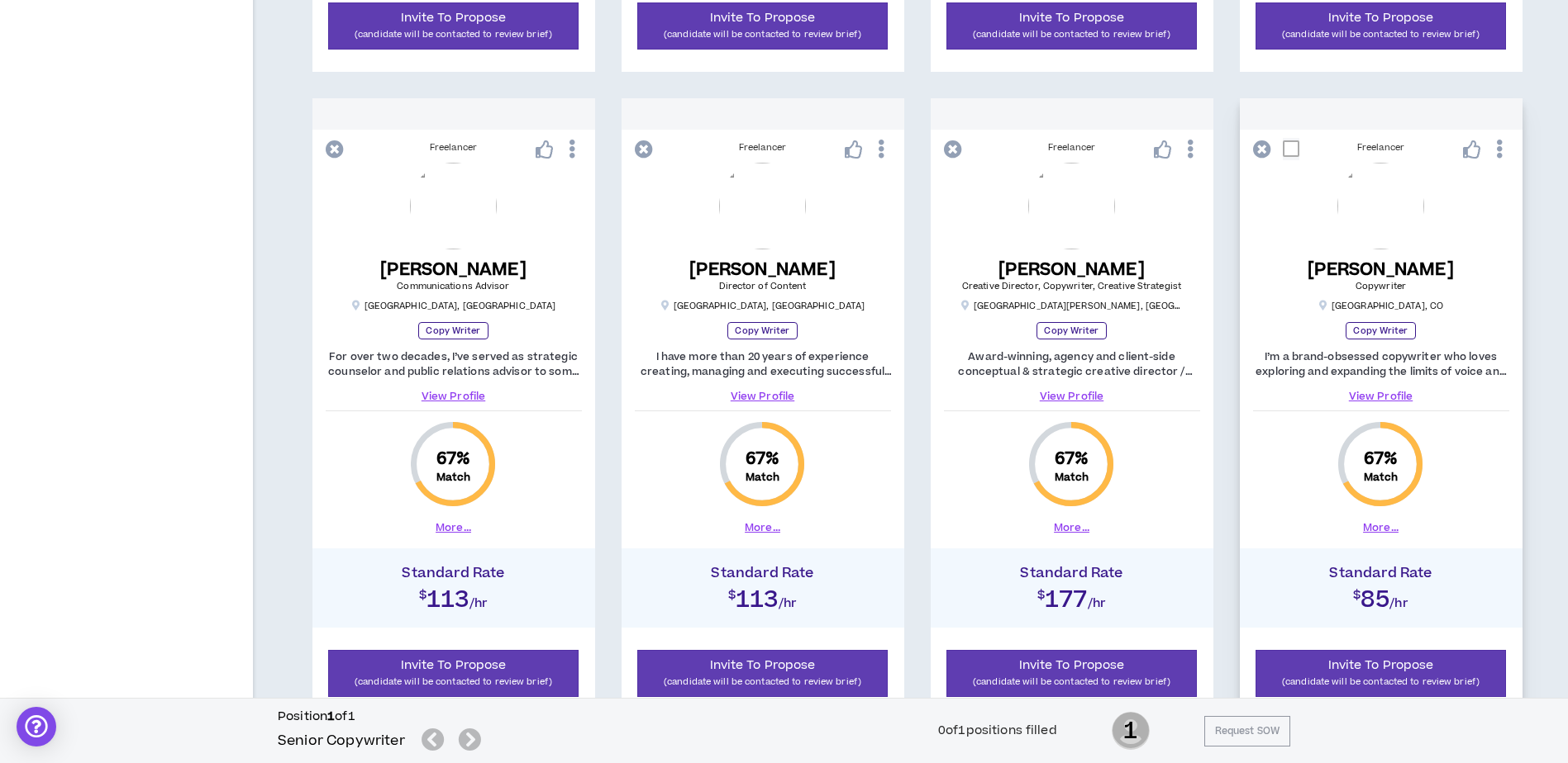
click at [1378, 531] on button "More..." at bounding box center [1381, 528] width 36 height 15
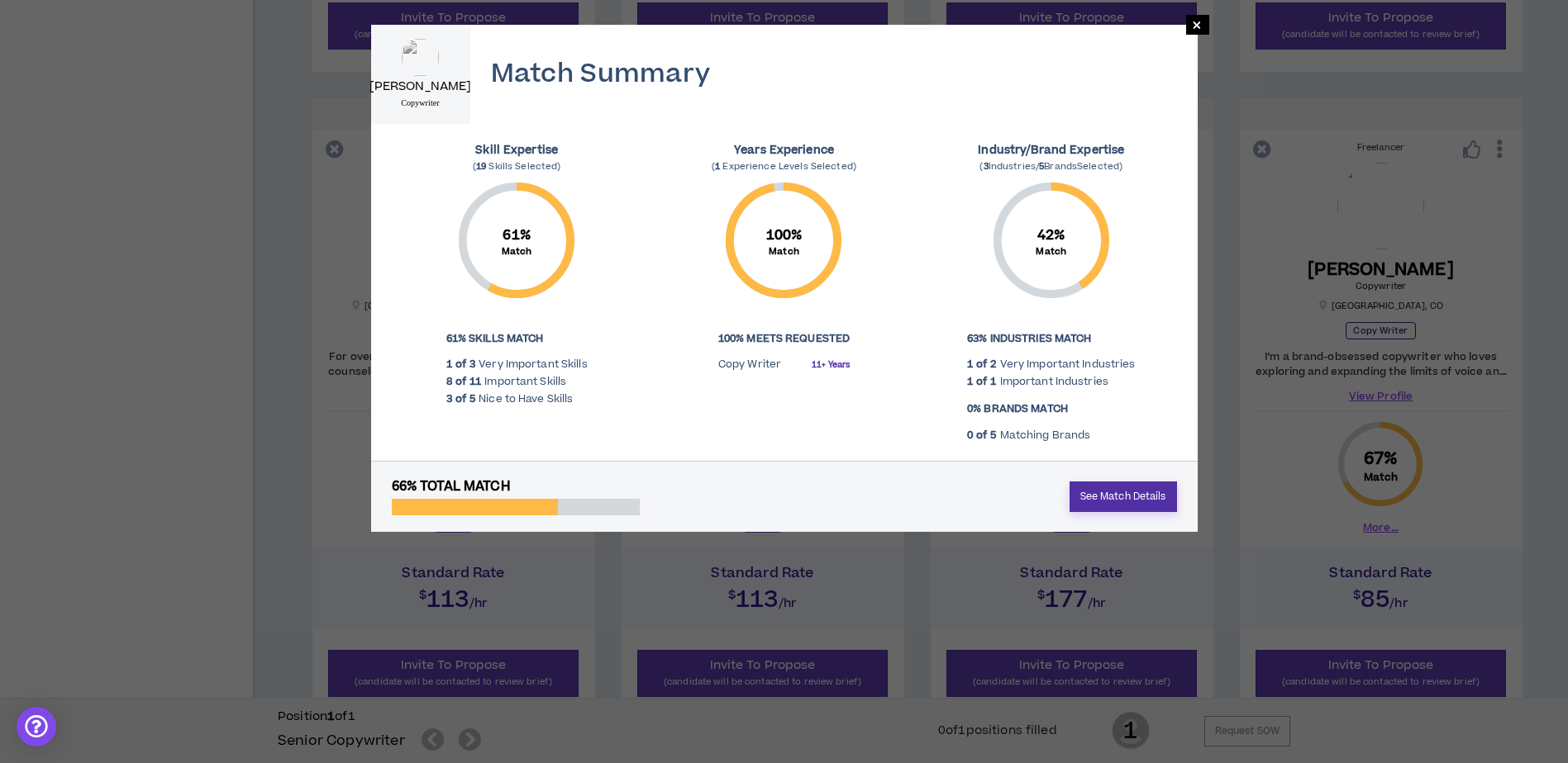
click at [1122, 488] on link "See Match Details" at bounding box center [1123, 496] width 108 height 31
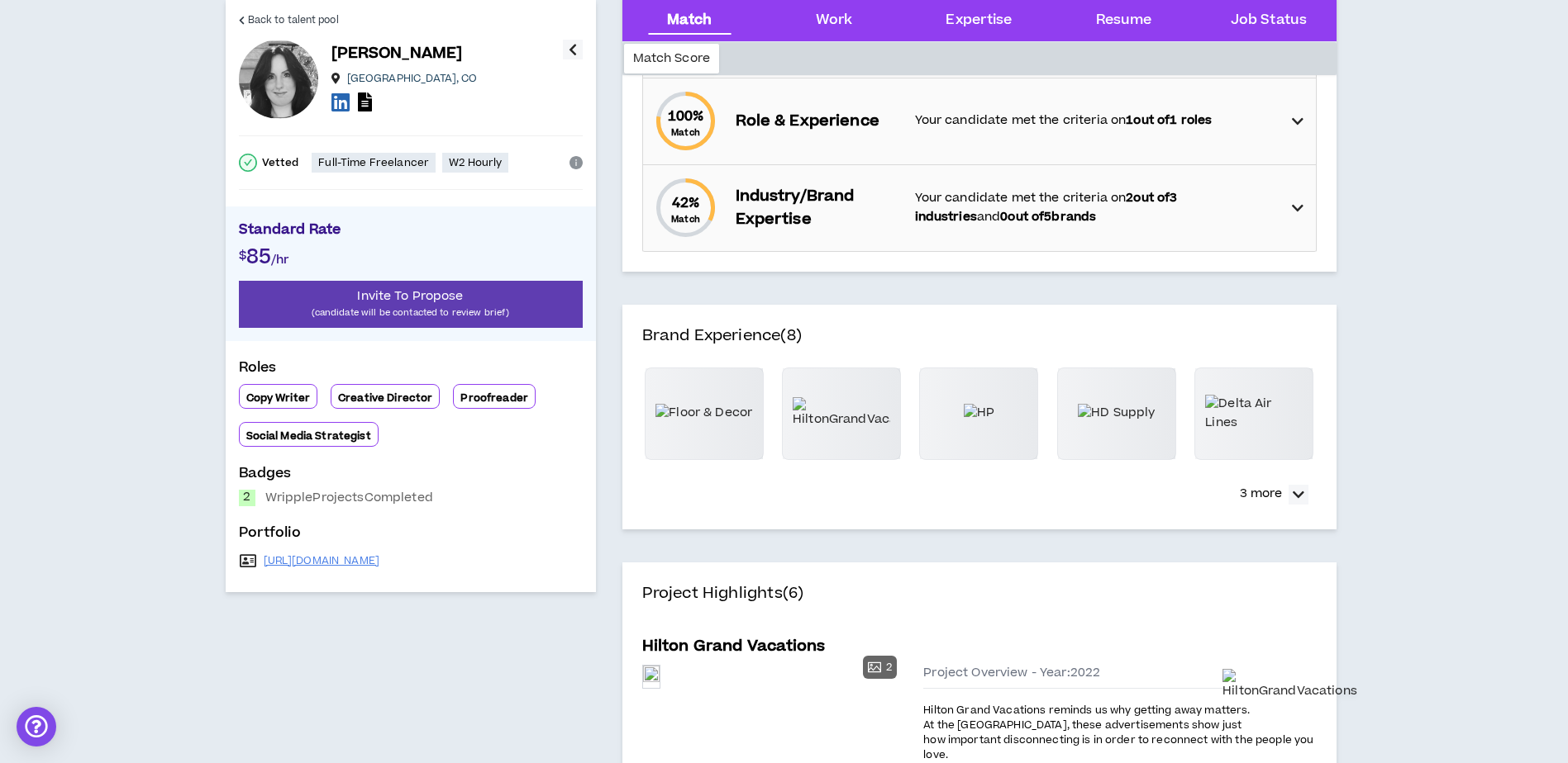
scroll to position [413, 0]
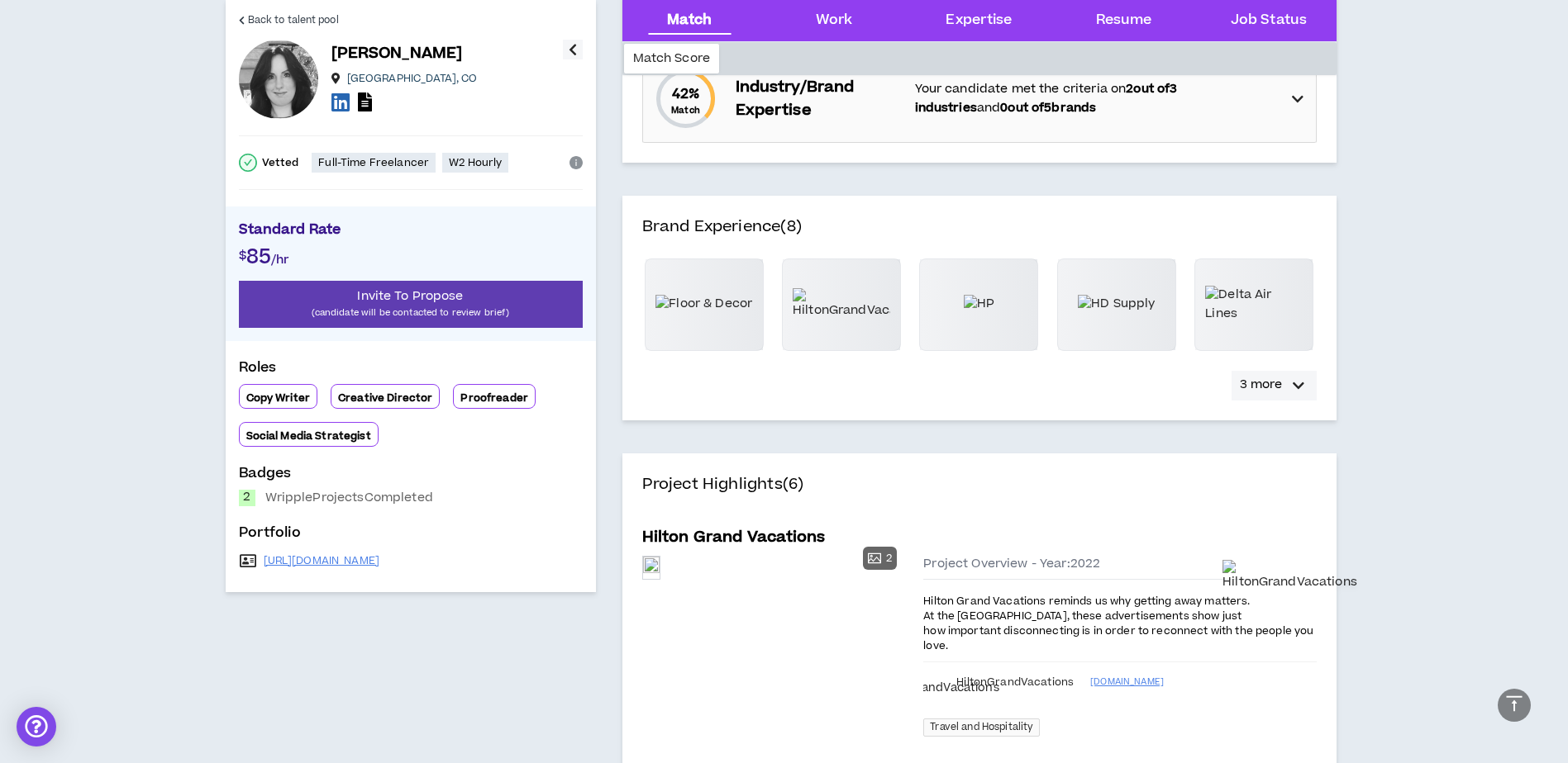
click at [1293, 389] on icon "button" at bounding box center [1298, 386] width 11 height 20
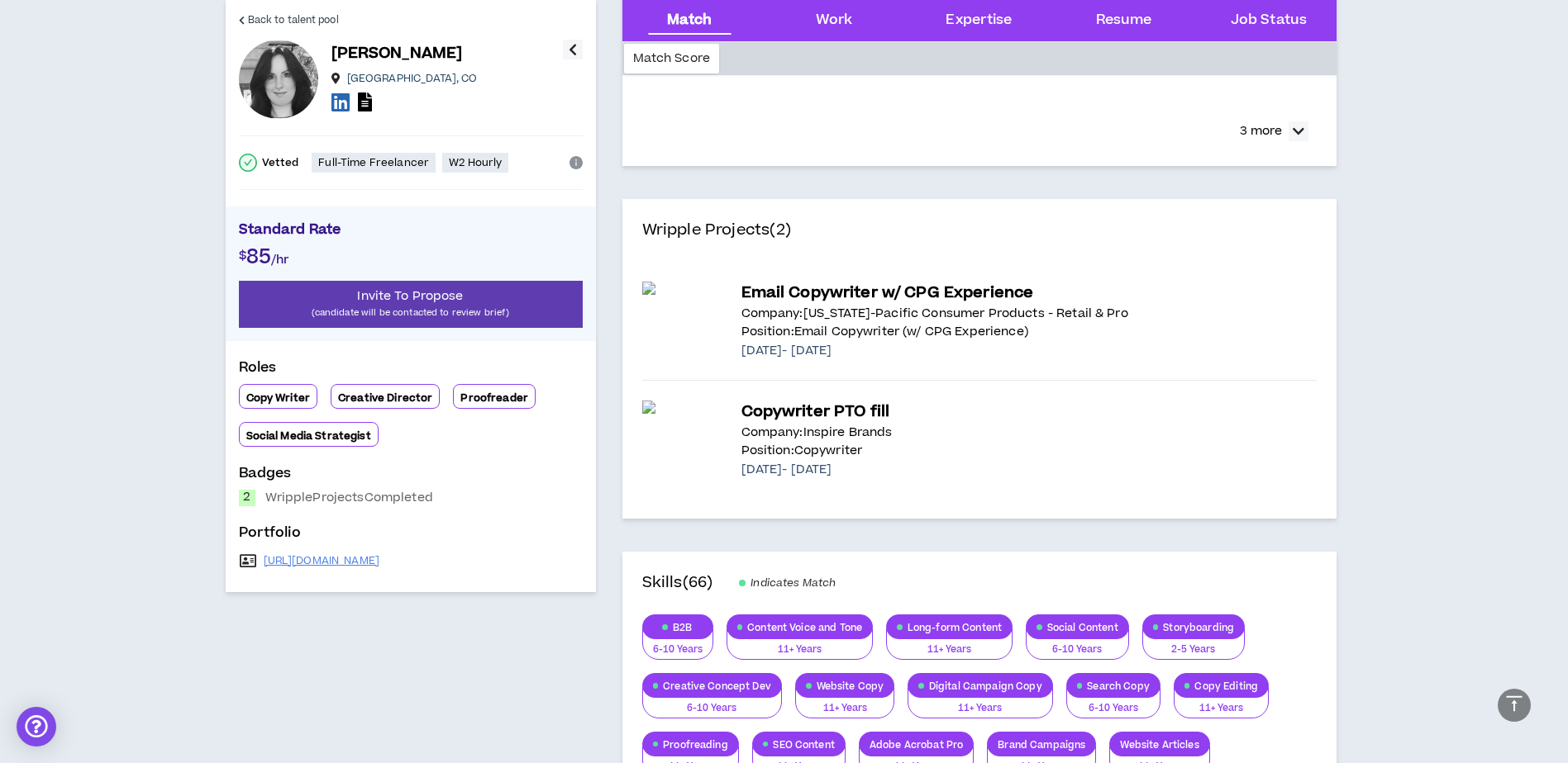
scroll to position [1487, 0]
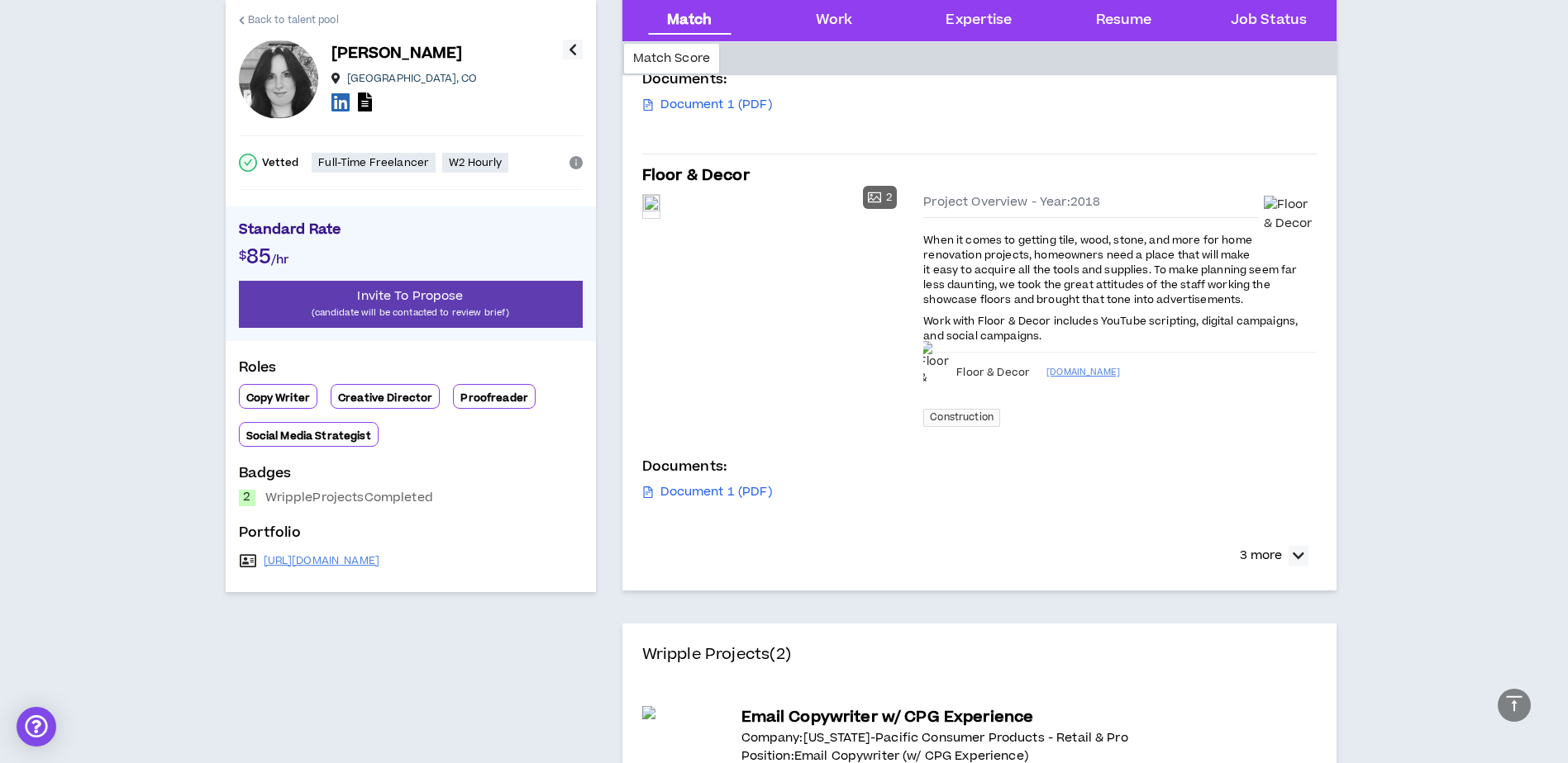
click at [316, 20] on span "Back to talent pool" at bounding box center [293, 20] width 91 height 16
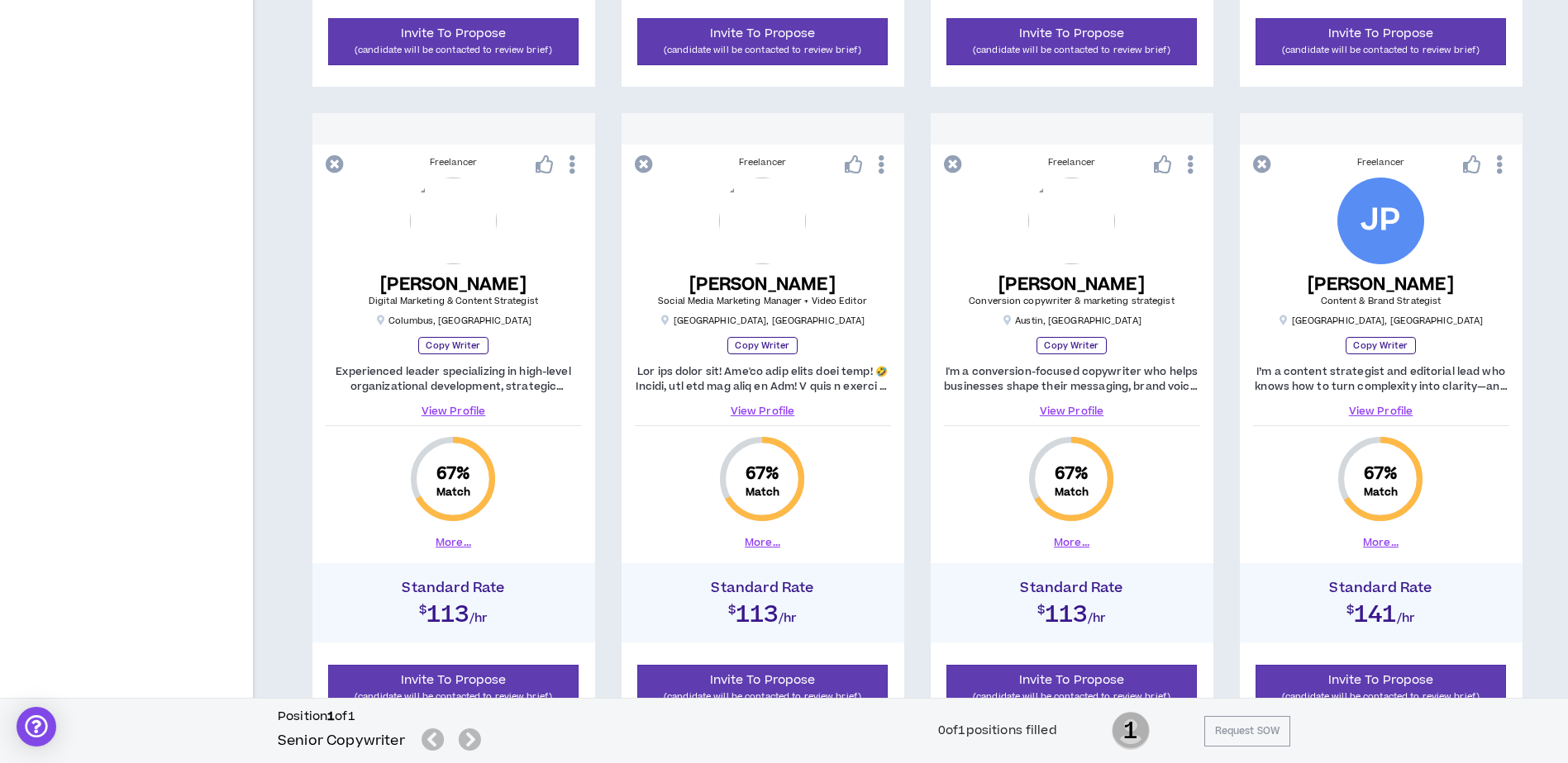
scroll to position [1570, 0]
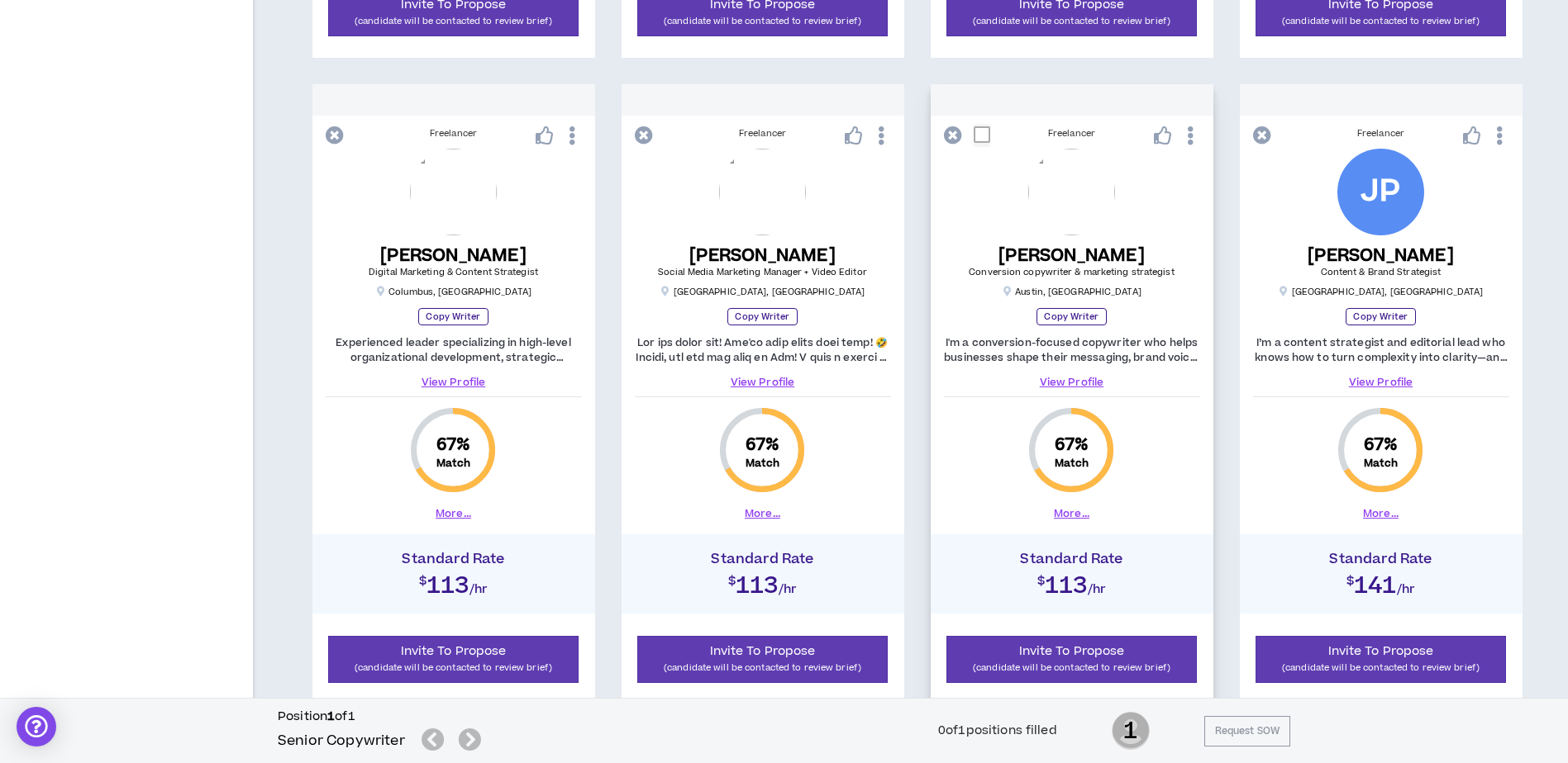
click at [1076, 513] on button "More..." at bounding box center [1072, 514] width 36 height 15
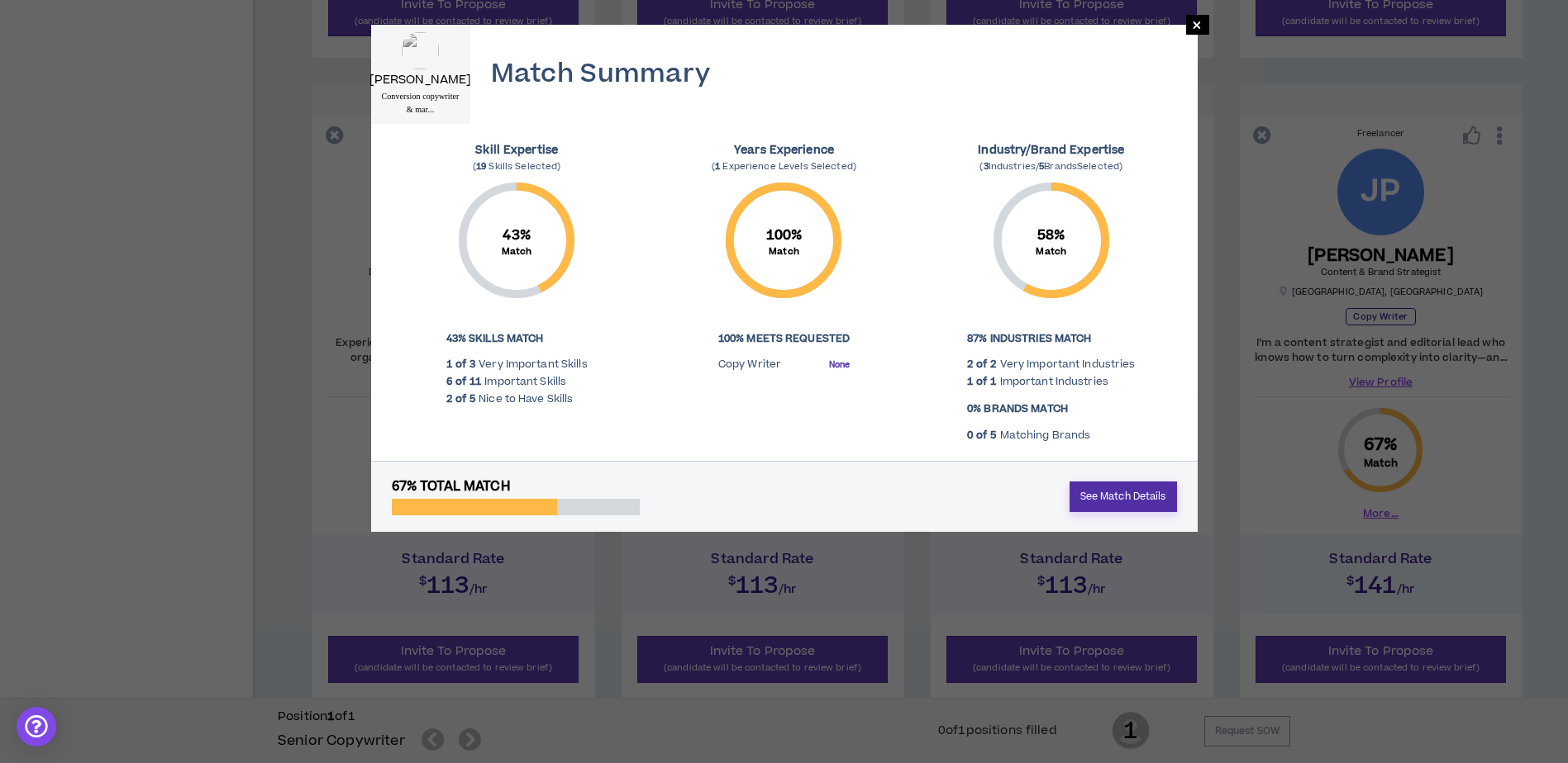
click at [1116, 495] on link "See Match Details" at bounding box center [1123, 496] width 108 height 31
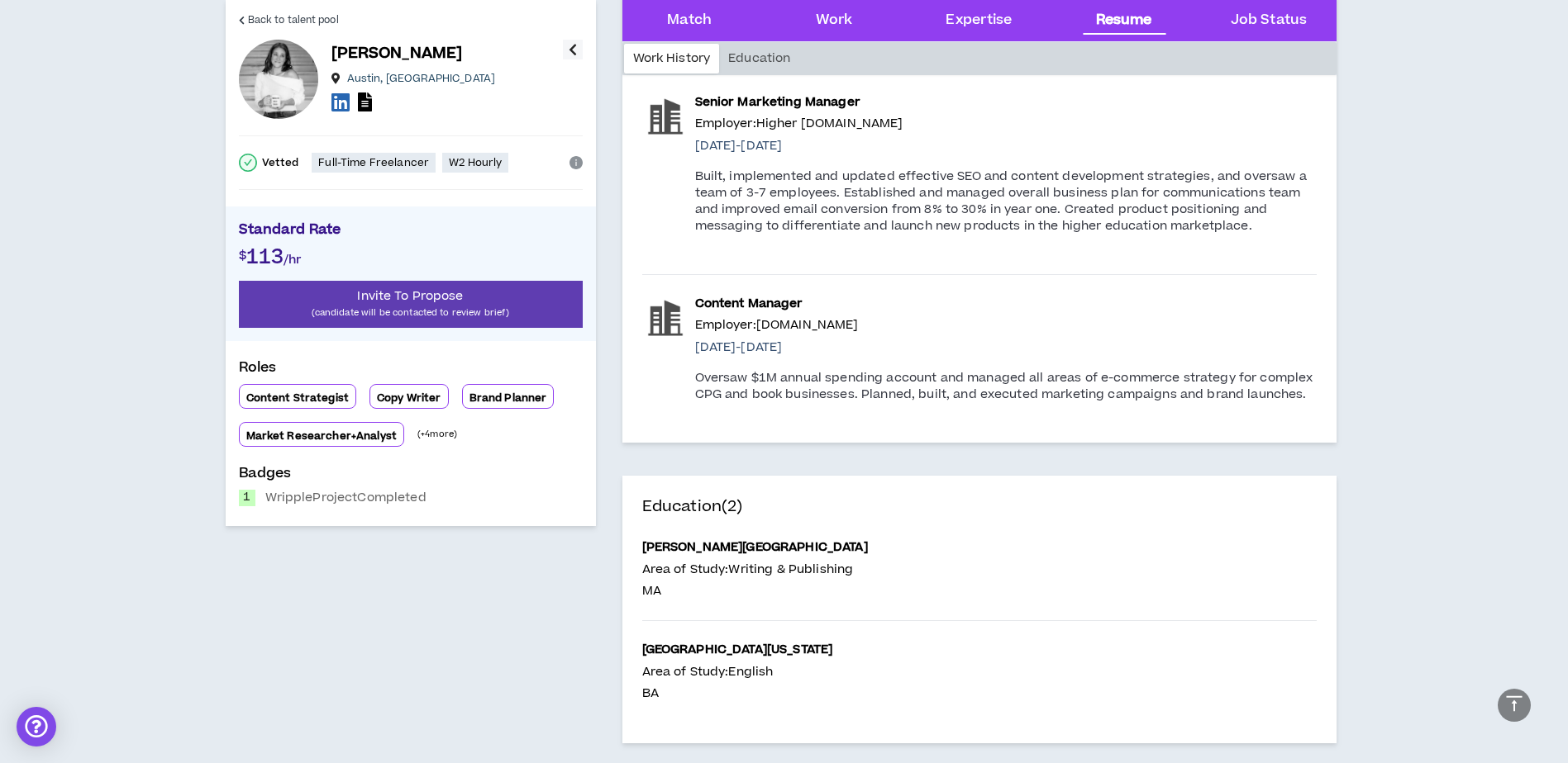
scroll to position [2230, 0]
click at [248, 12] on span "Back to talent pool" at bounding box center [293, 20] width 91 height 16
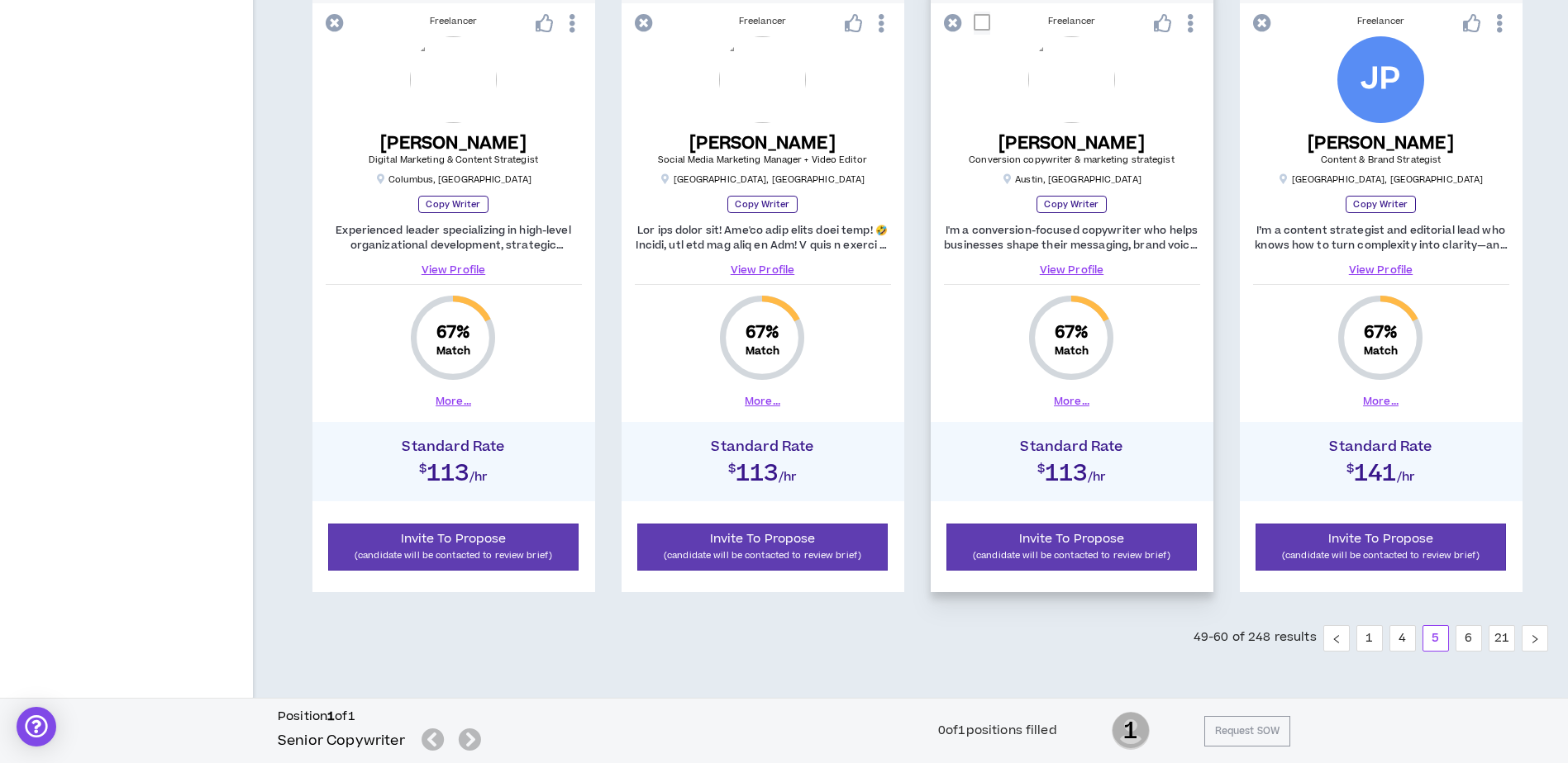
scroll to position [1686, 0]
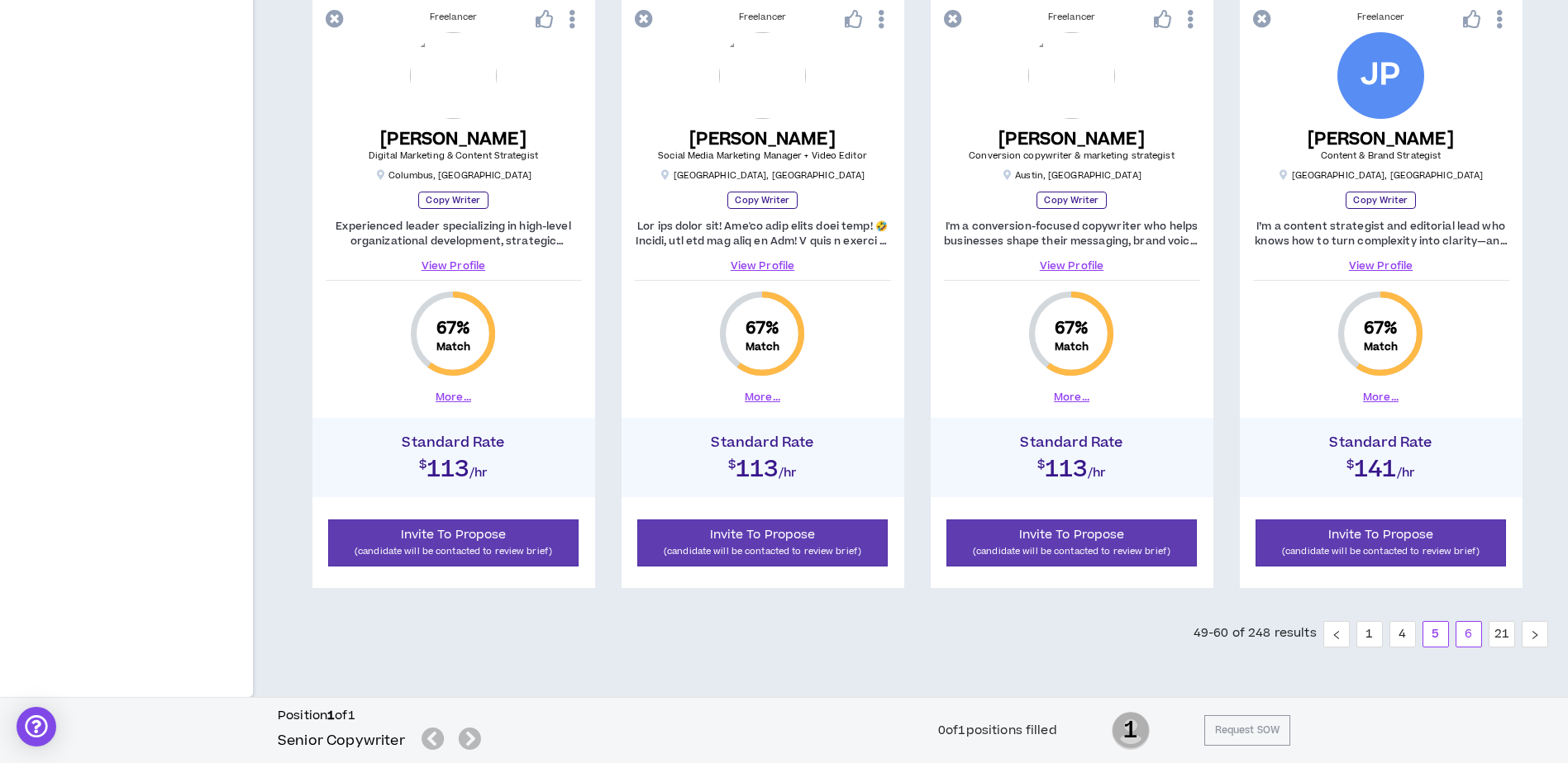
click at [1466, 628] on link "6" at bounding box center [1469, 634] width 25 height 24
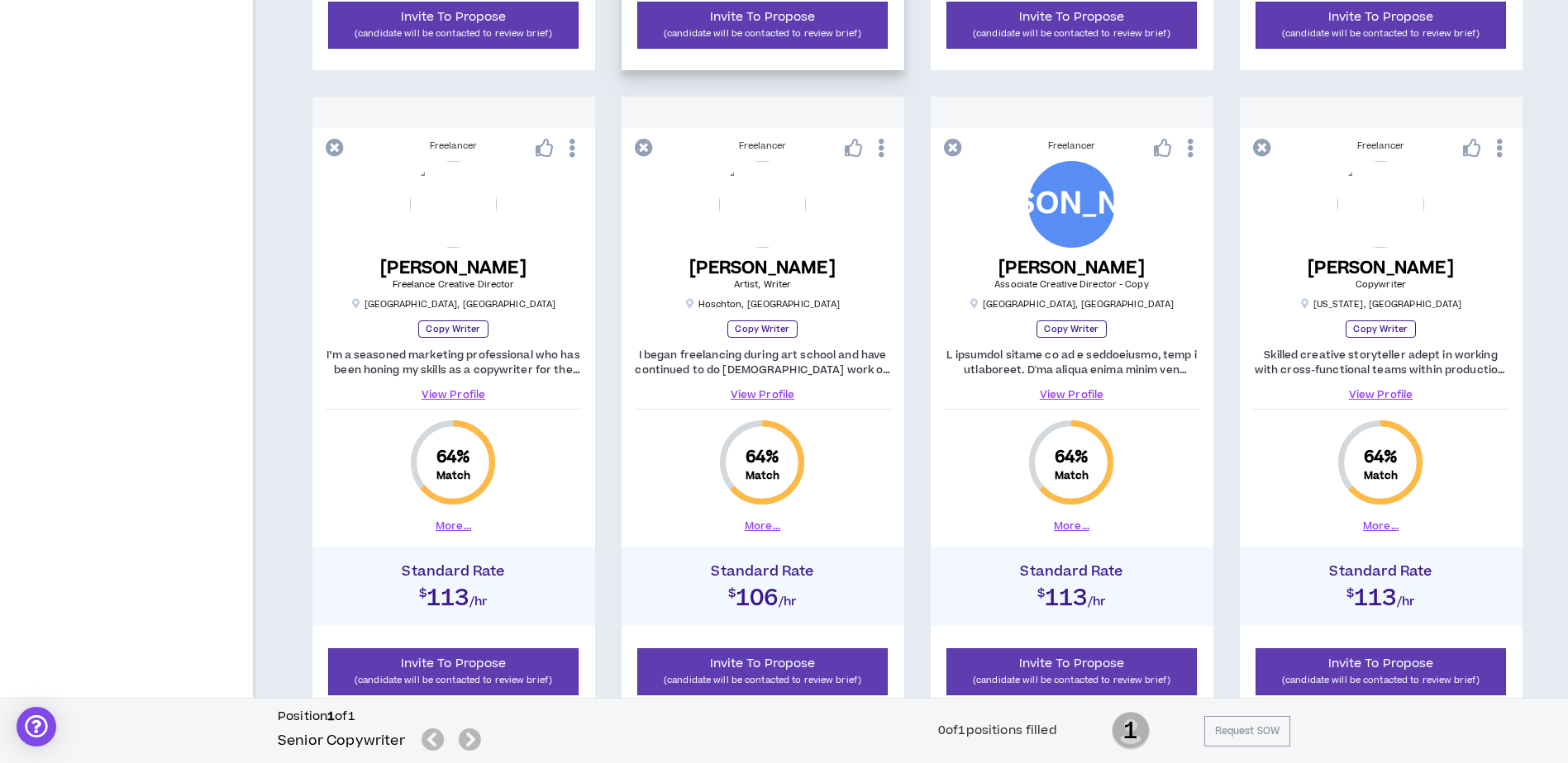
scroll to position [1589, 0]
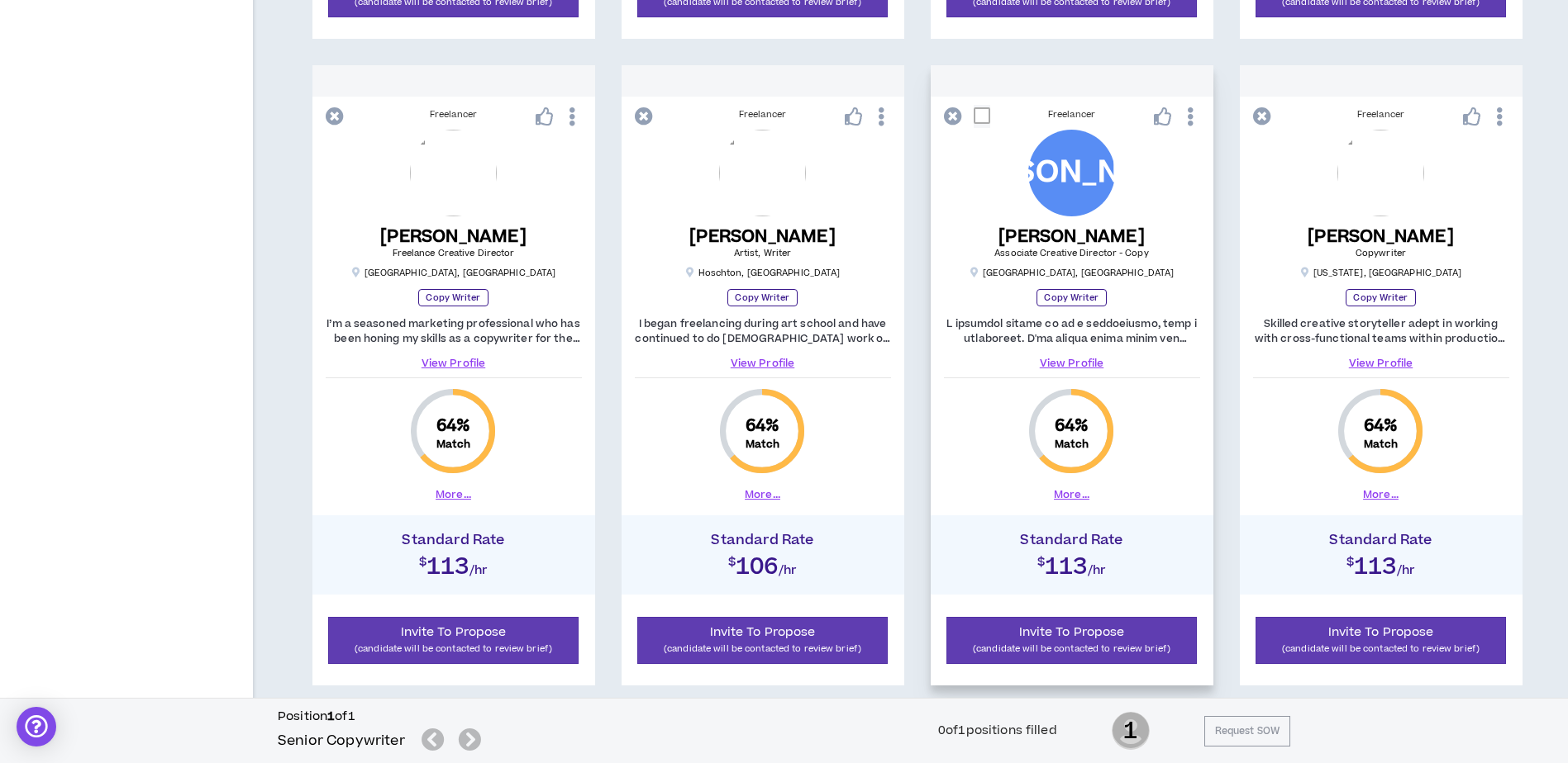
click at [1072, 499] on button "More..." at bounding box center [1072, 494] width 36 height 15
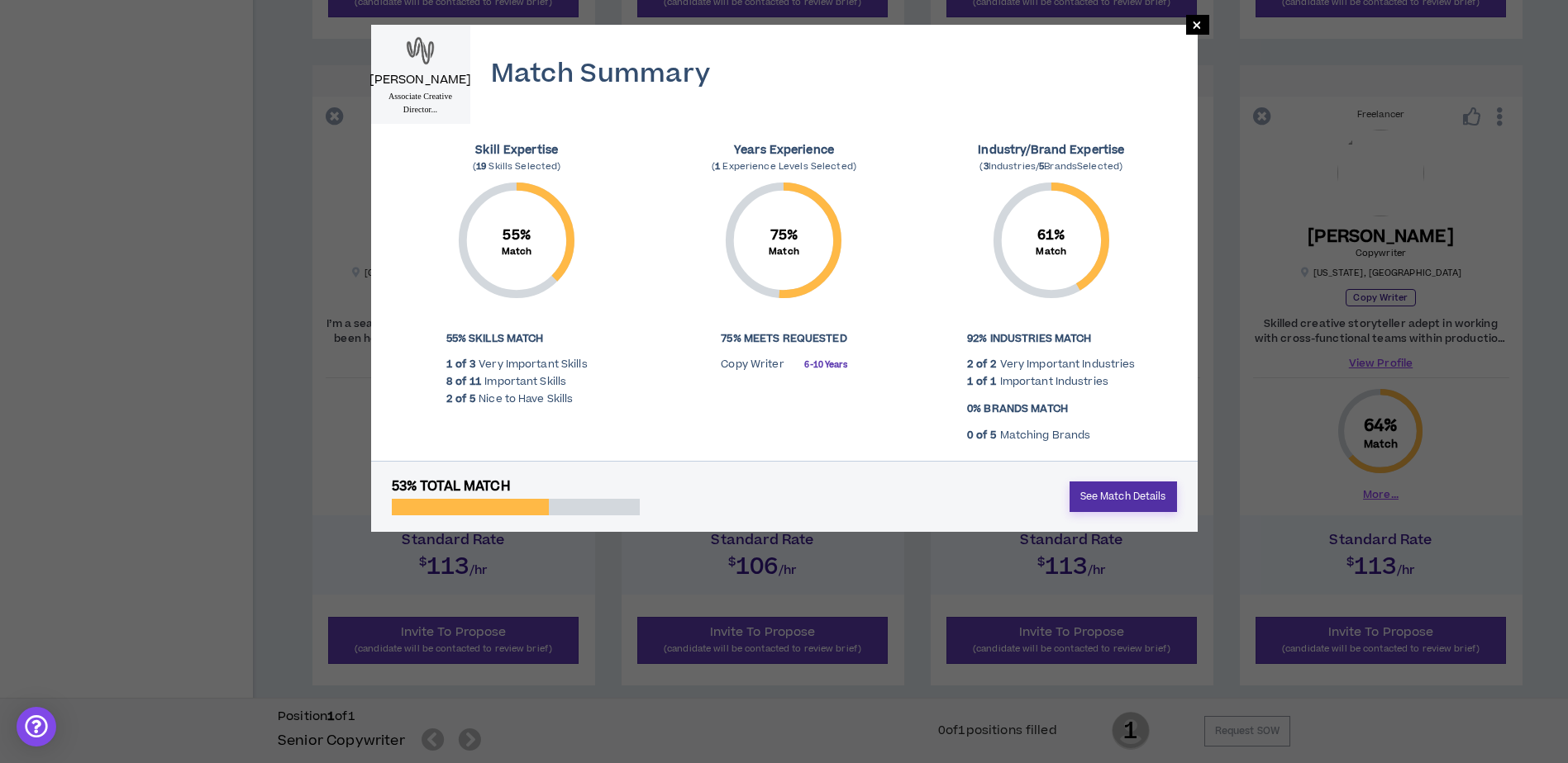
click at [1154, 504] on link "See Match Details" at bounding box center [1123, 496] width 108 height 31
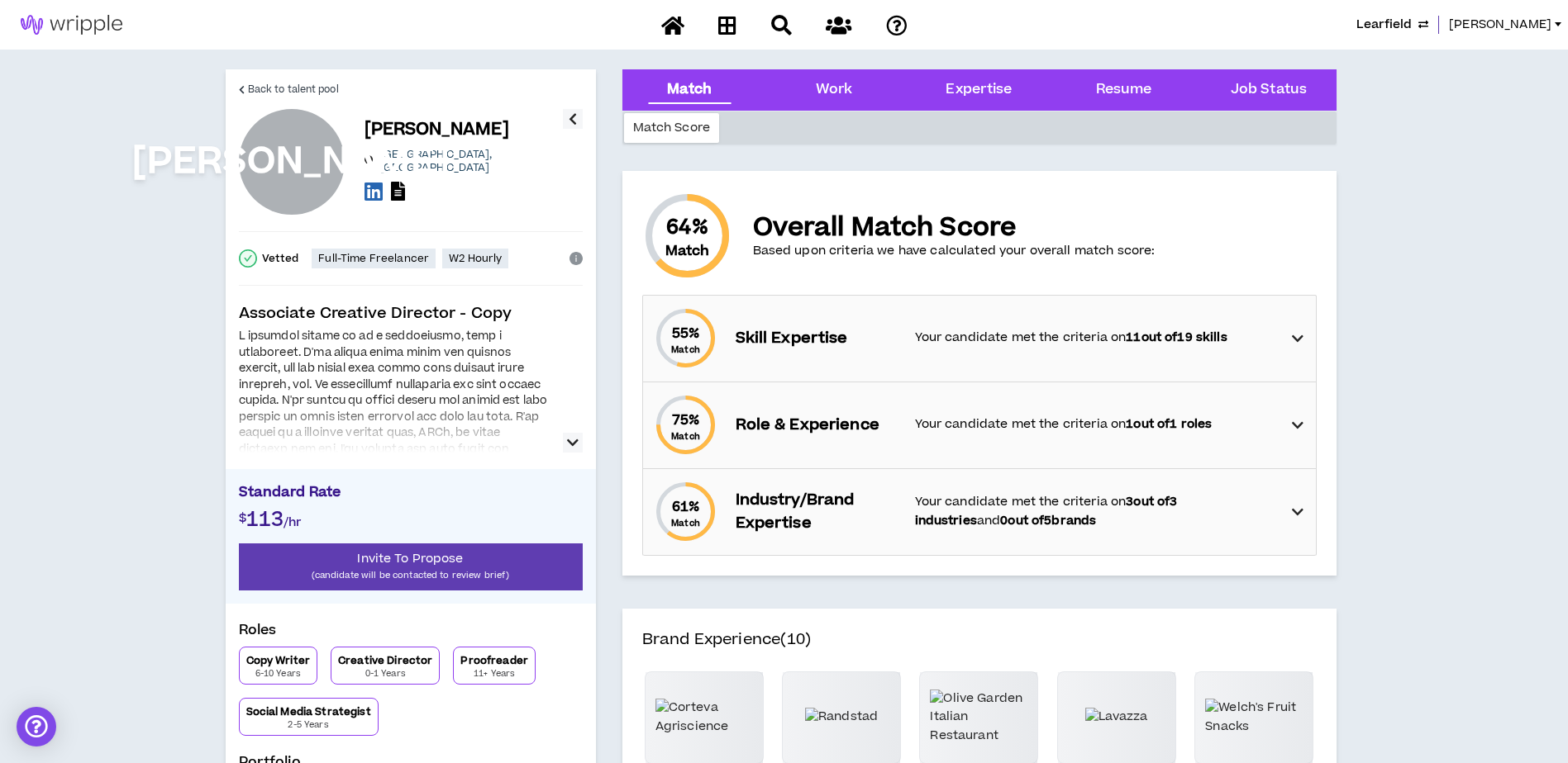
click at [577, 448] on icon "button" at bounding box center [573, 443] width 11 height 20
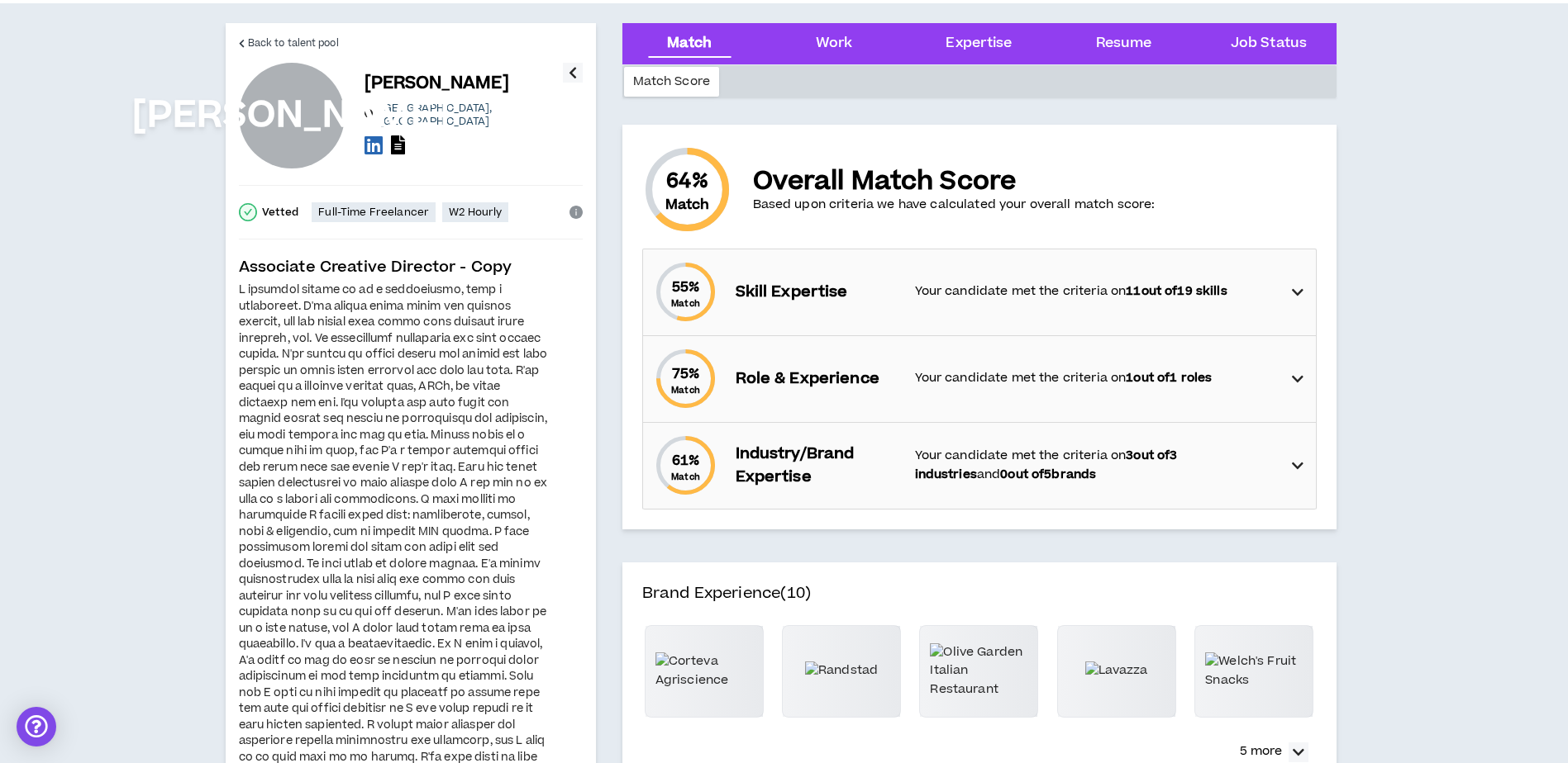
scroll to position [82, 0]
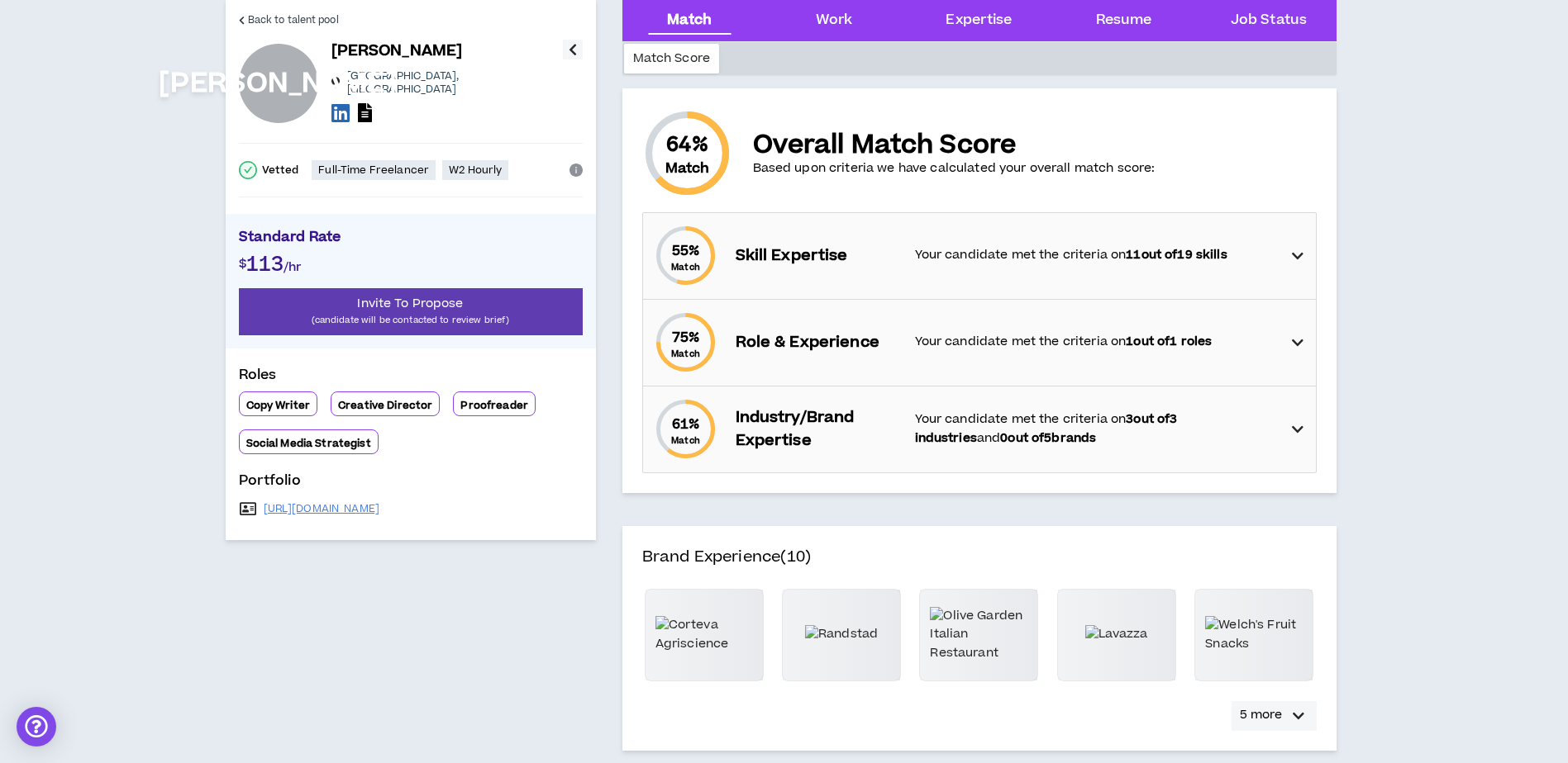
click at [1303, 714] on icon "button" at bounding box center [1298, 716] width 11 height 20
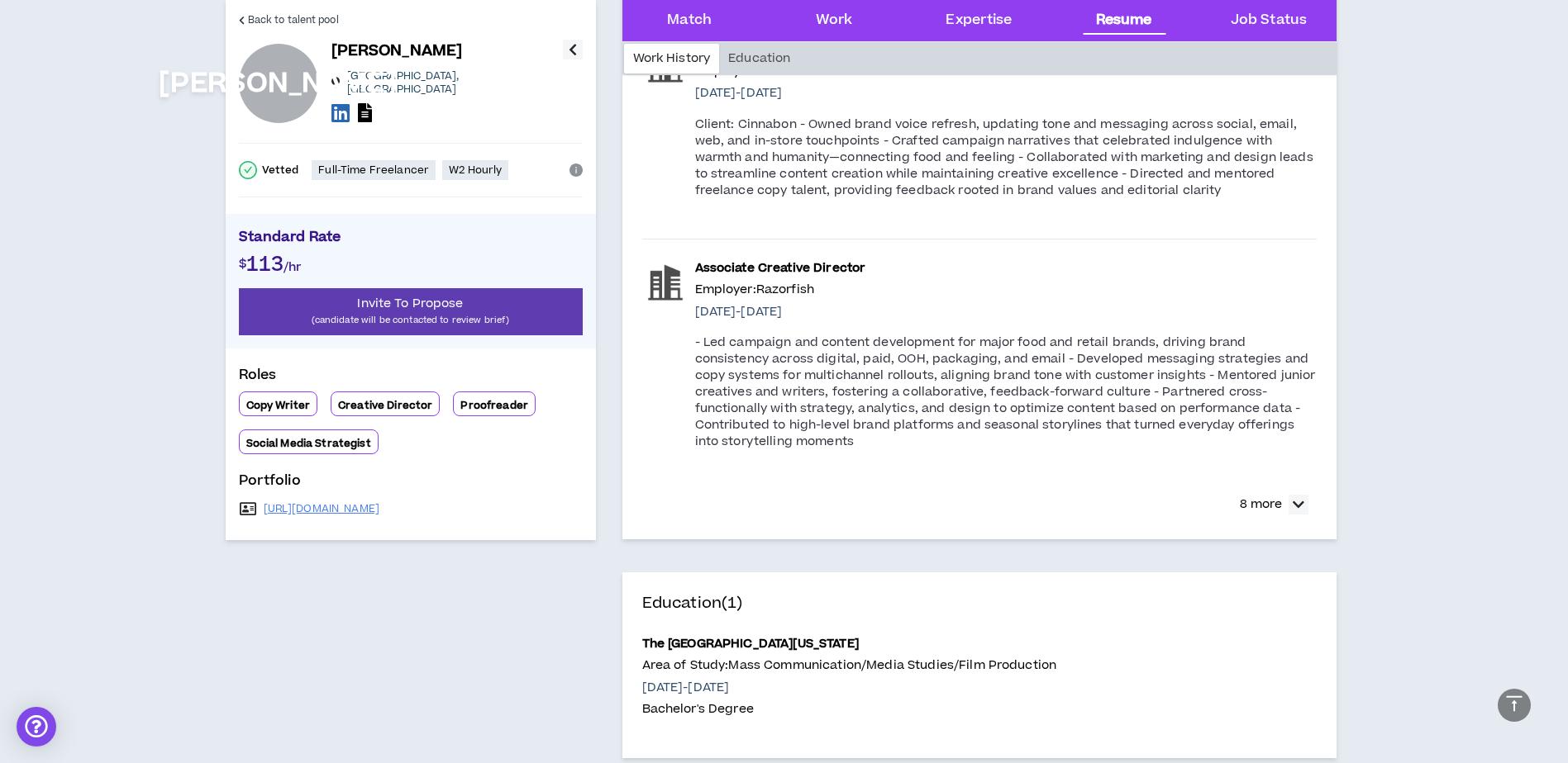
scroll to position [1404, 0]
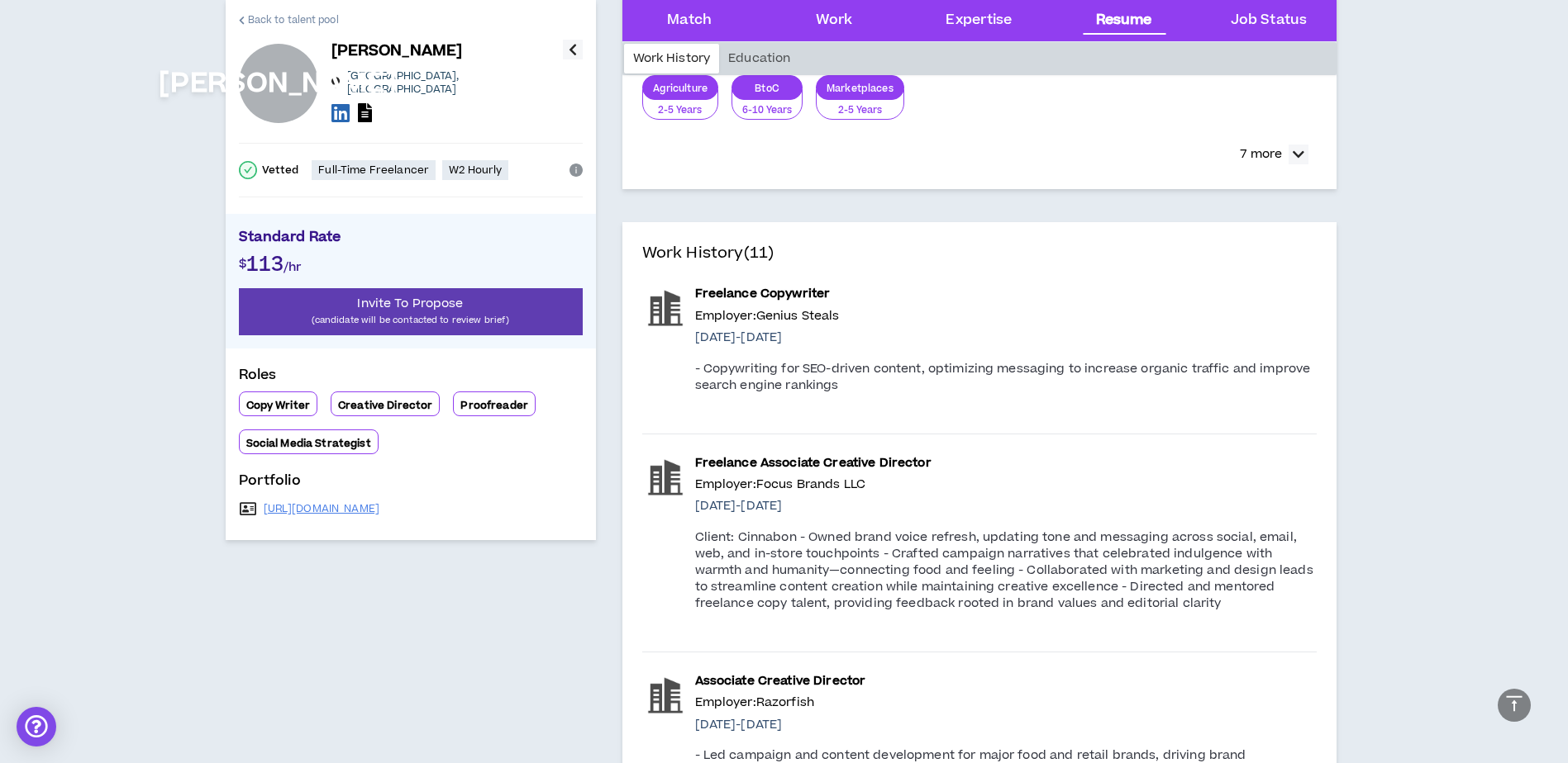
click at [294, 19] on span "Back to talent pool" at bounding box center [293, 20] width 91 height 16
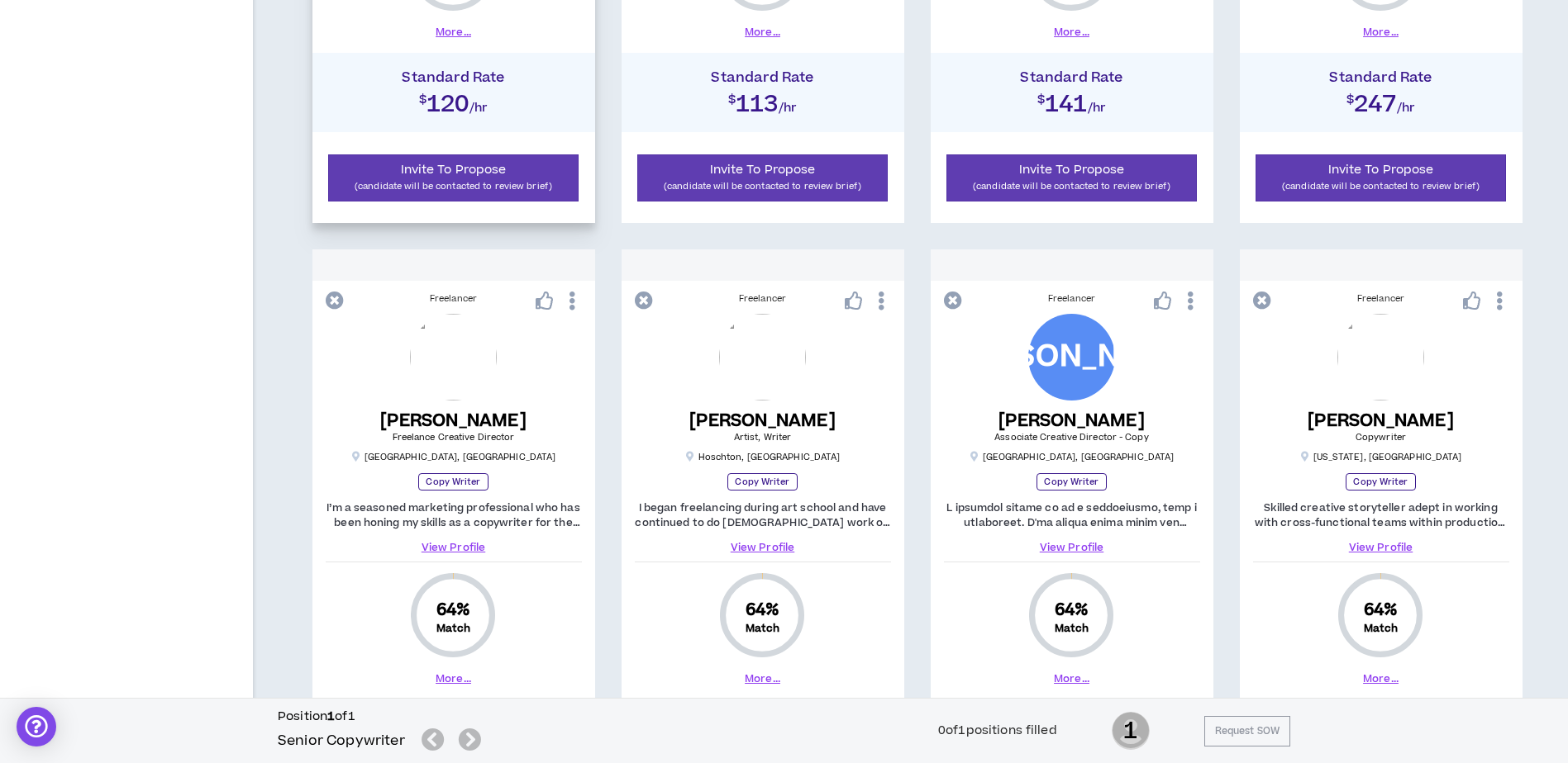
scroll to position [1589, 0]
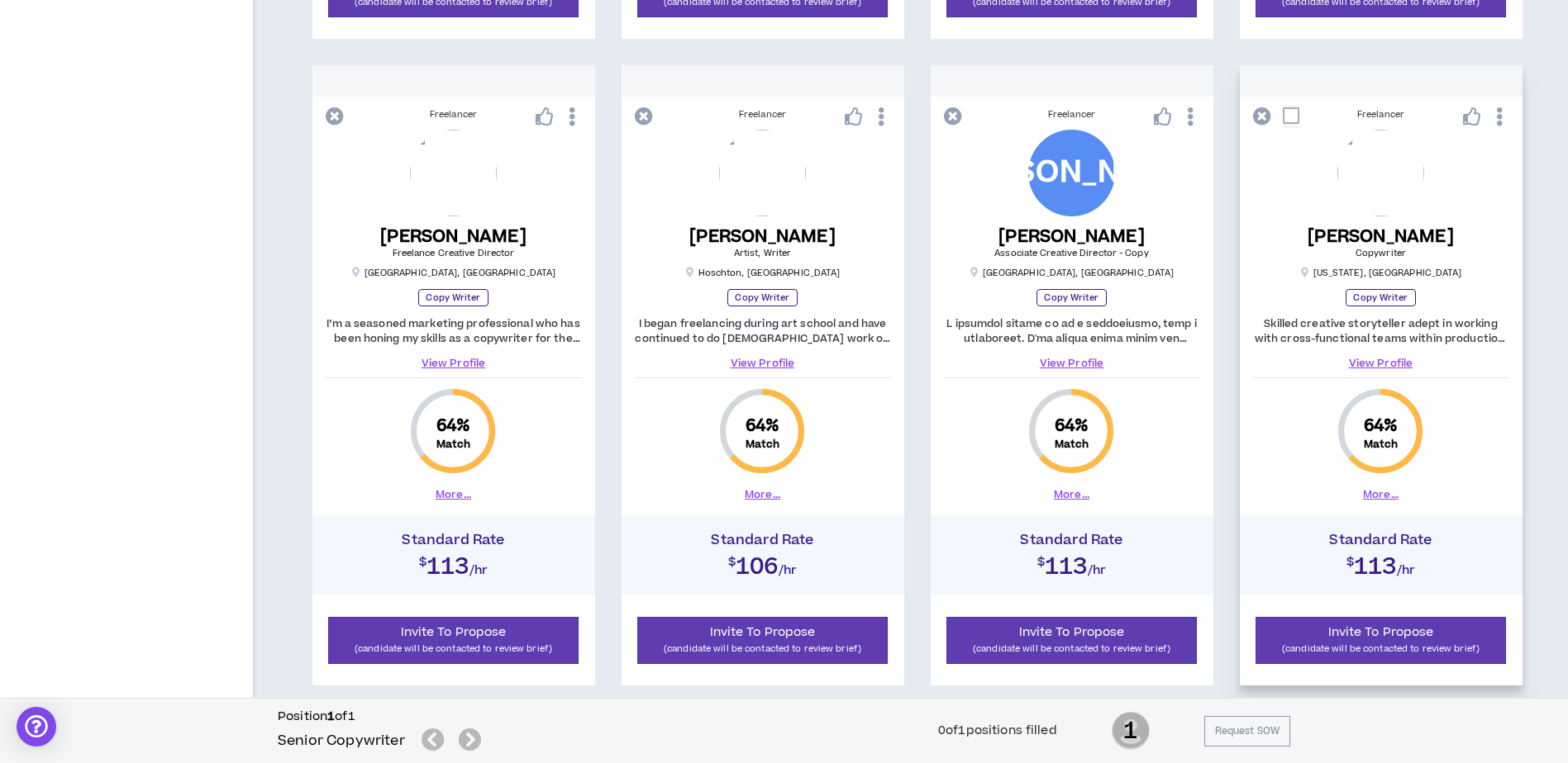
click at [1382, 495] on button "More..." at bounding box center [1381, 494] width 36 height 15
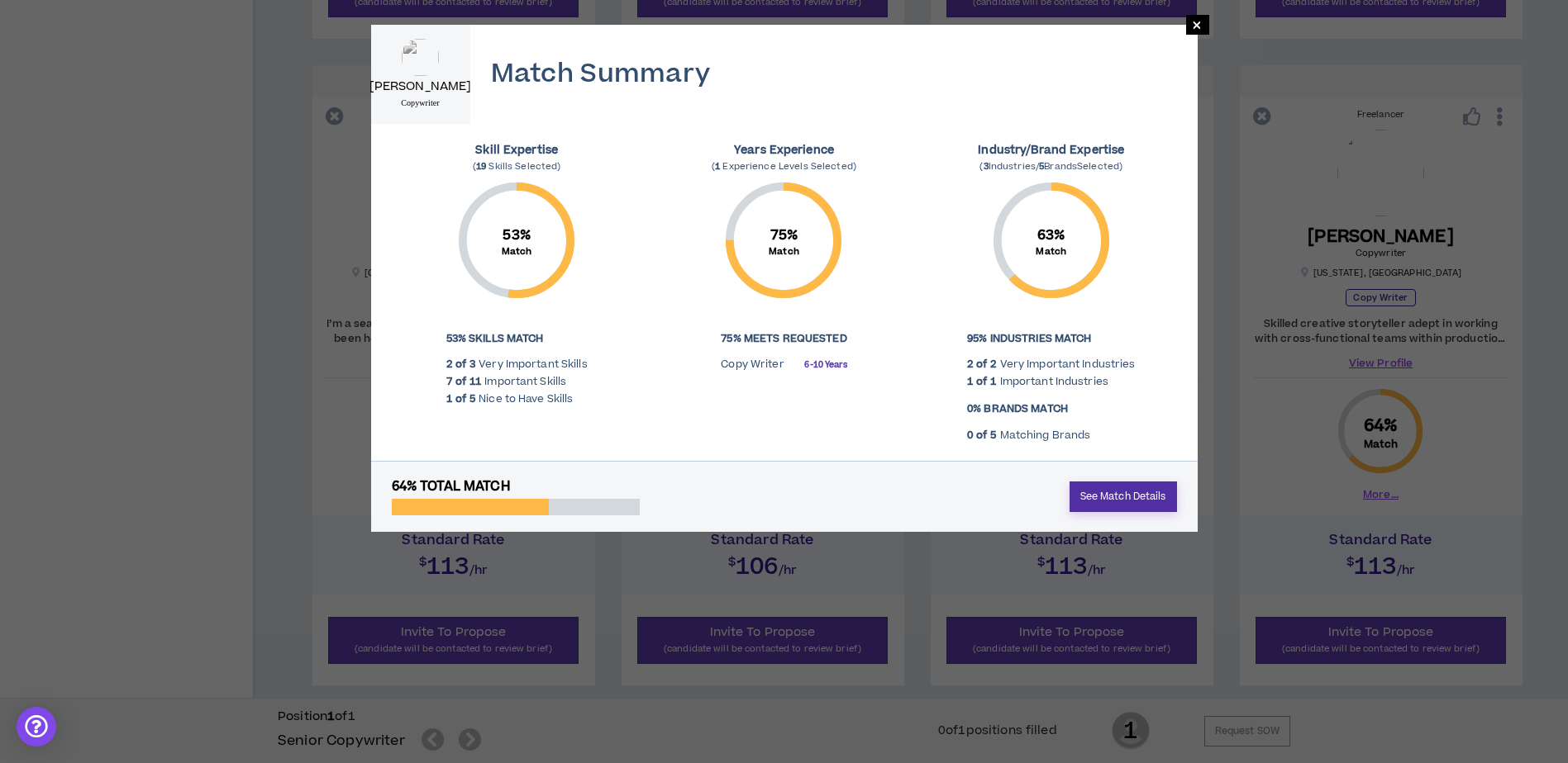
click at [1121, 502] on link "See Match Details" at bounding box center [1123, 496] width 108 height 31
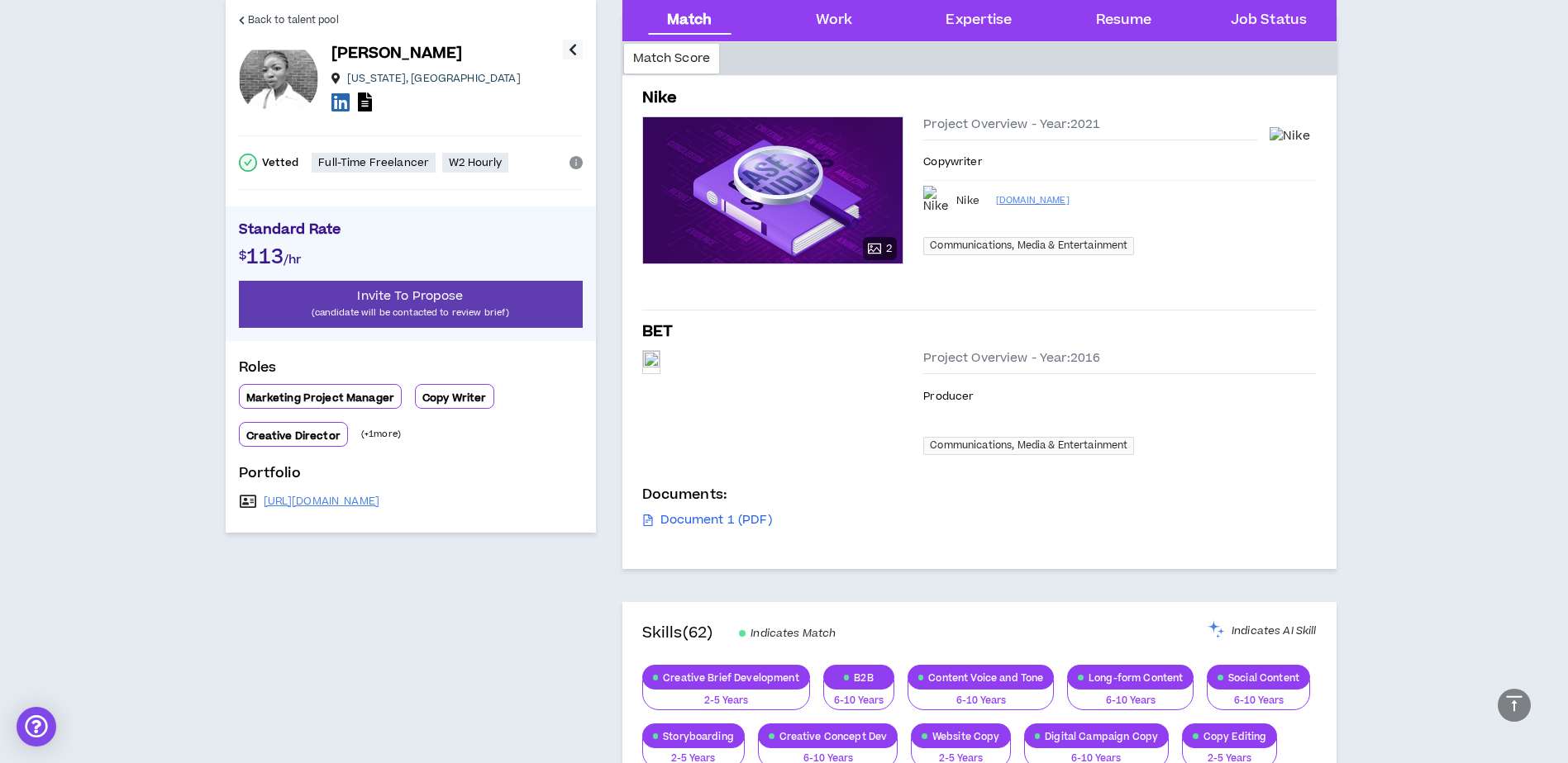
scroll to position [578, 0]
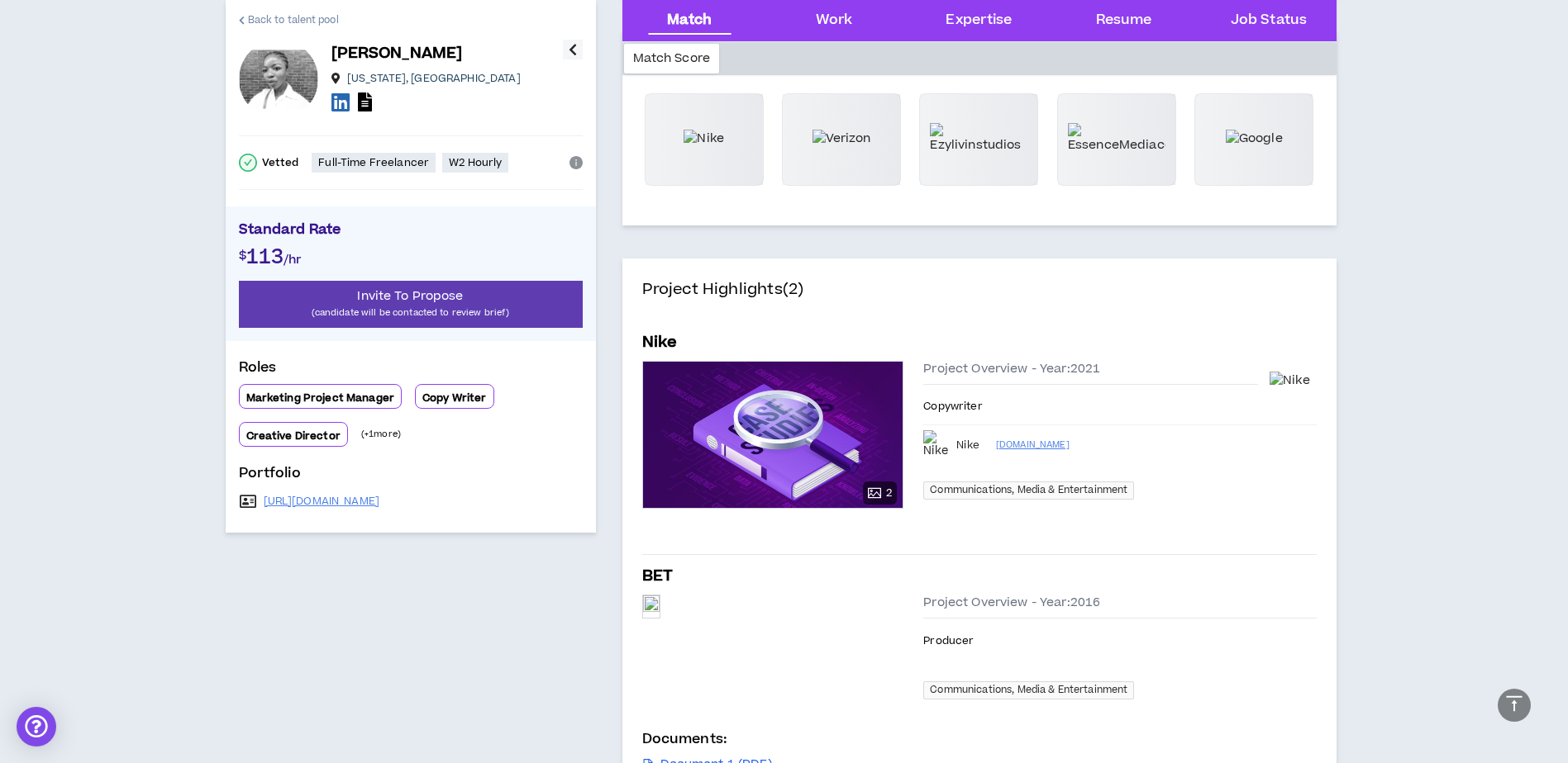
click at [310, 10] on link "Back to talent pool" at bounding box center [289, 19] width 100 height 39
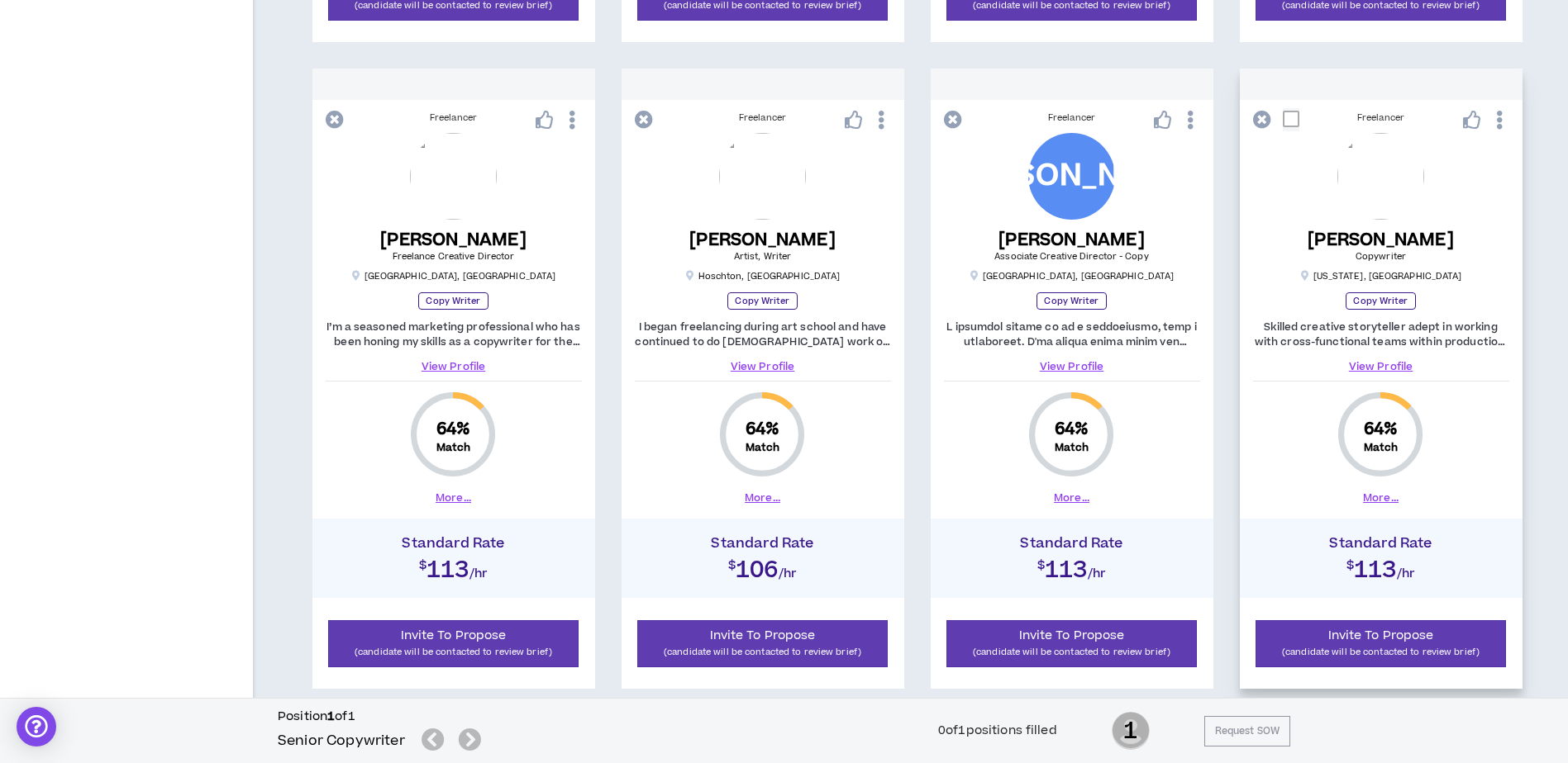
scroll to position [1589, 0]
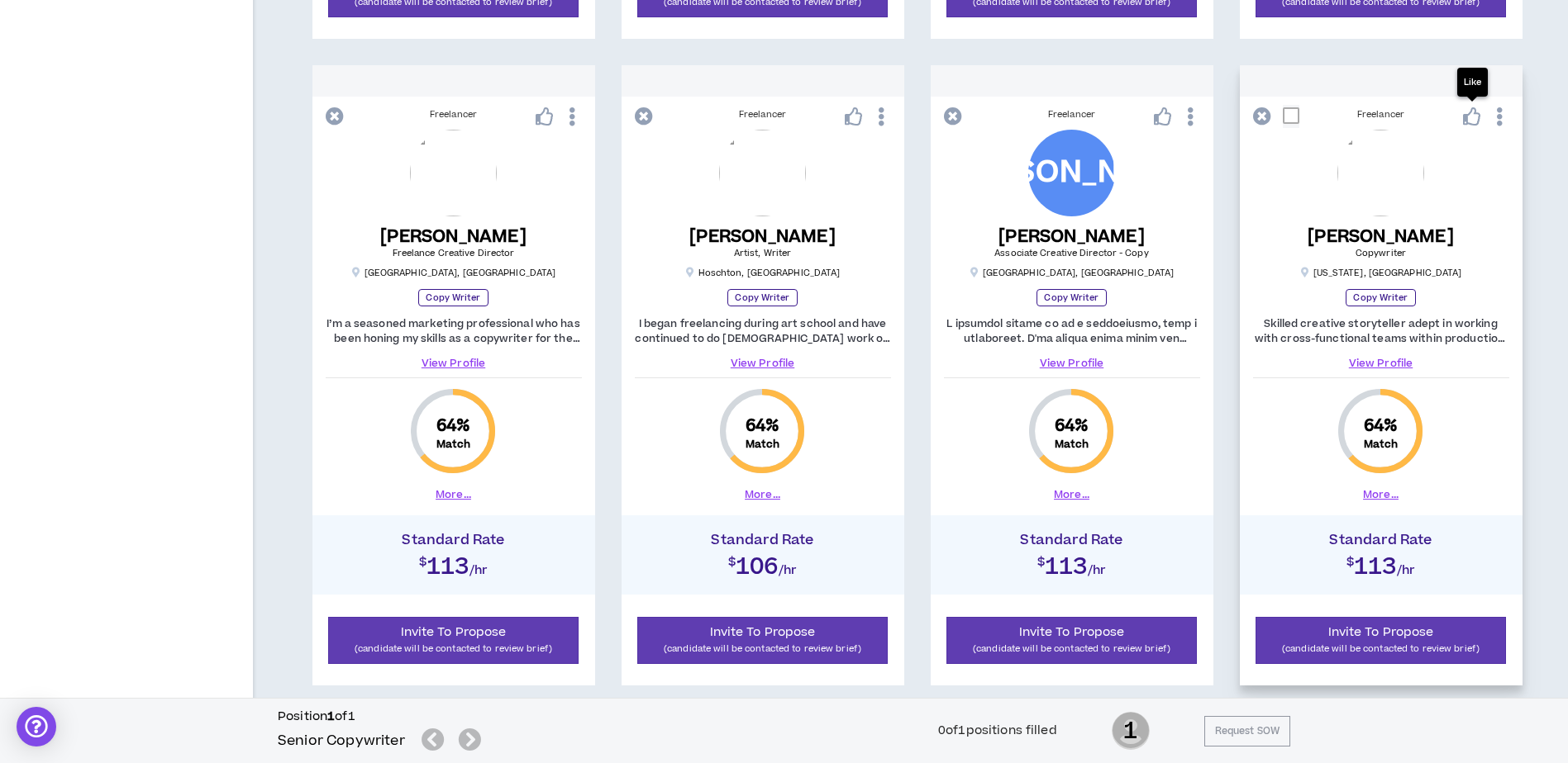
click at [1471, 122] on icon at bounding box center [1472, 116] width 18 height 18
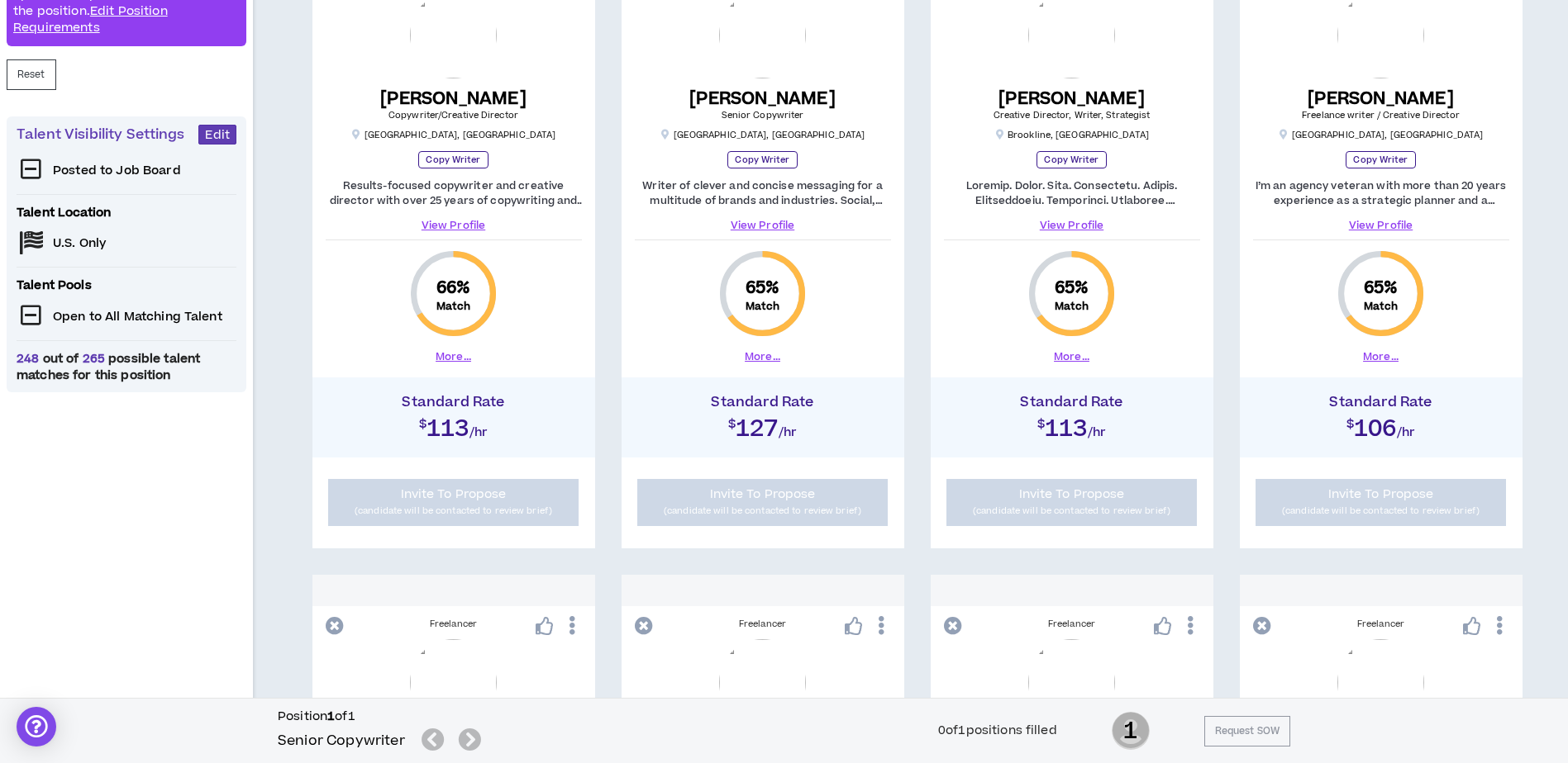
scroll to position [0, 0]
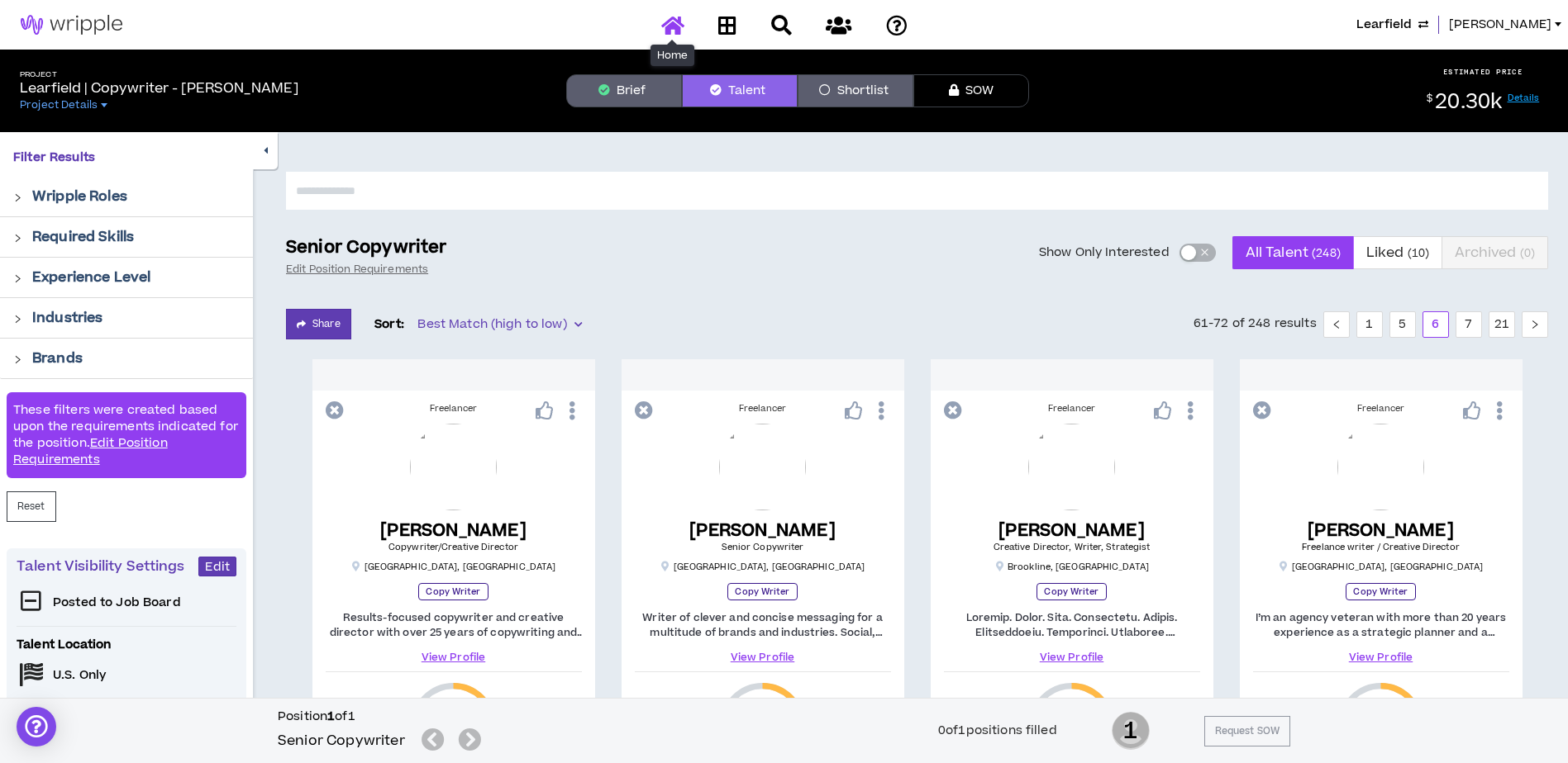
click at [674, 26] on icon at bounding box center [672, 25] width 23 height 21
